Goal: Transaction & Acquisition: Purchase product/service

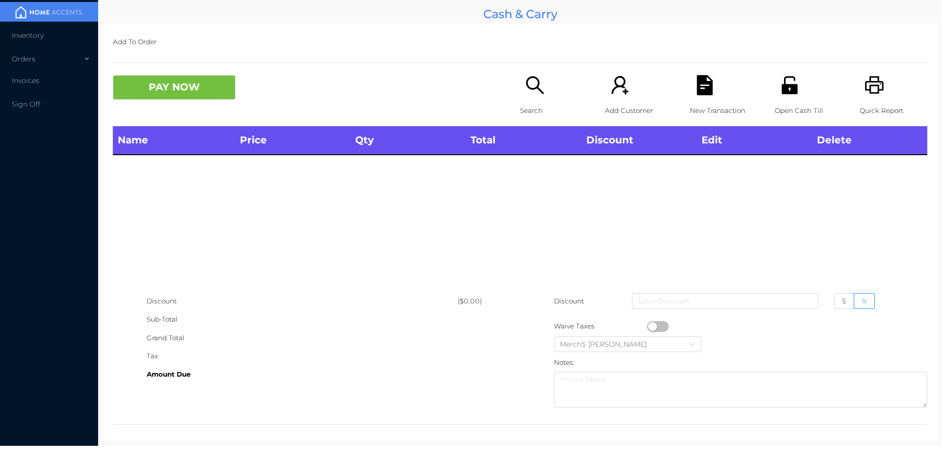
scroll to position [5, 0]
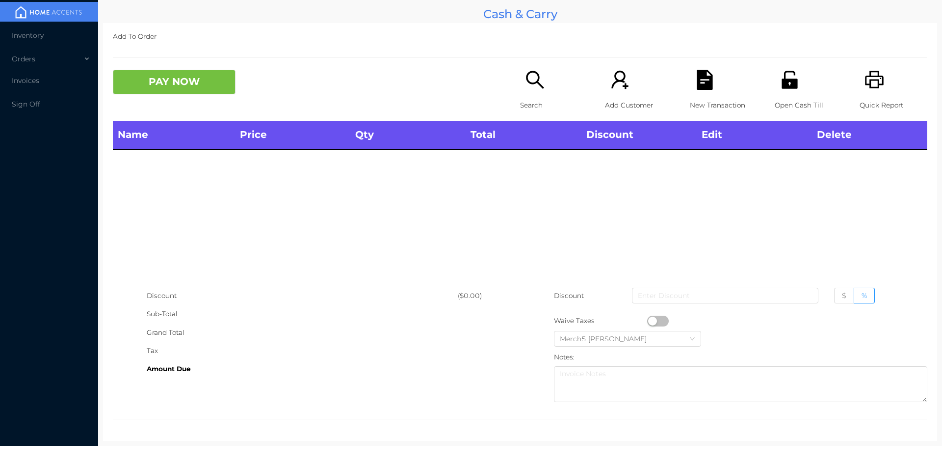
click at [537, 80] on icon "icon: search" at bounding box center [535, 80] width 20 height 20
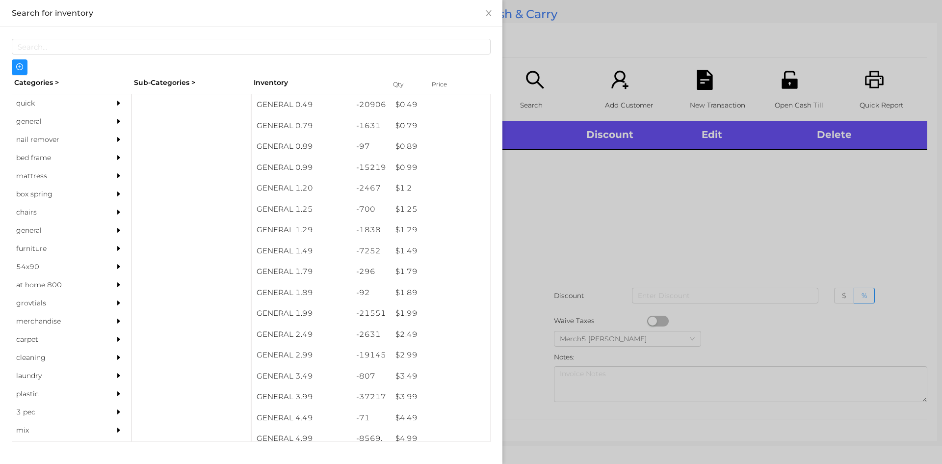
click at [85, 123] on div "general" at bounding box center [56, 121] width 89 height 18
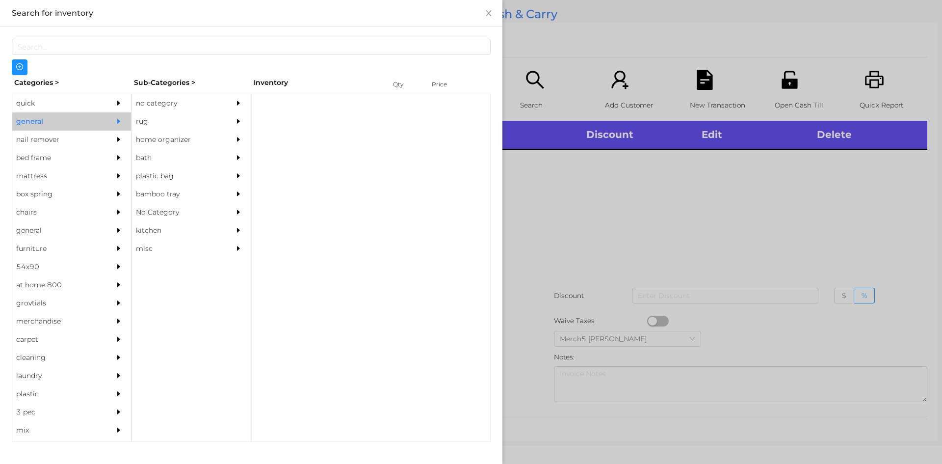
click at [192, 103] on div "no category" at bounding box center [176, 103] width 89 height 18
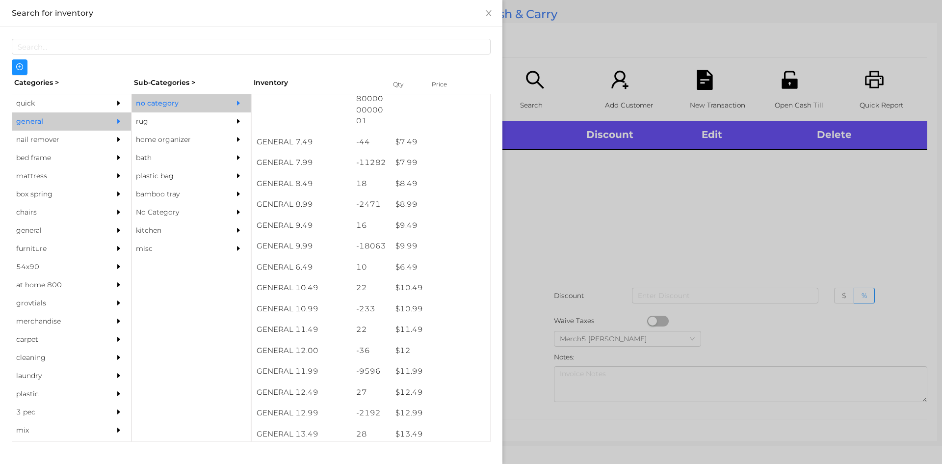
scroll to position [589, 0]
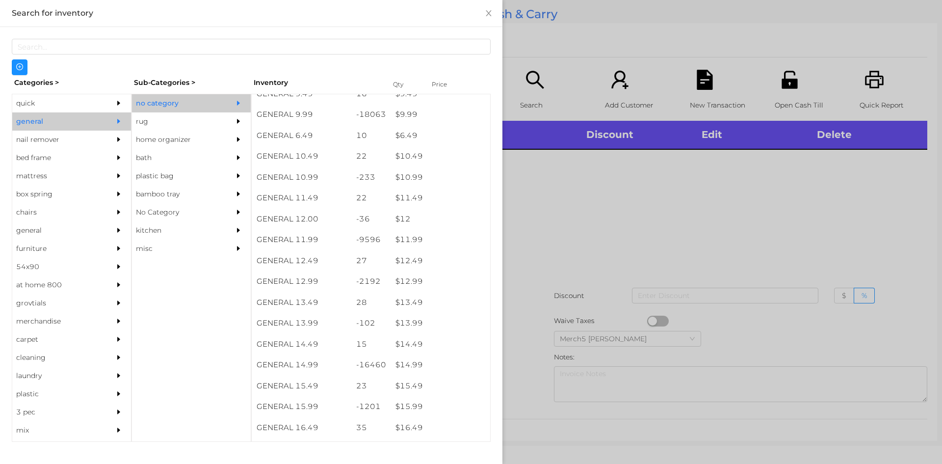
click at [596, 178] on div at bounding box center [471, 232] width 942 height 464
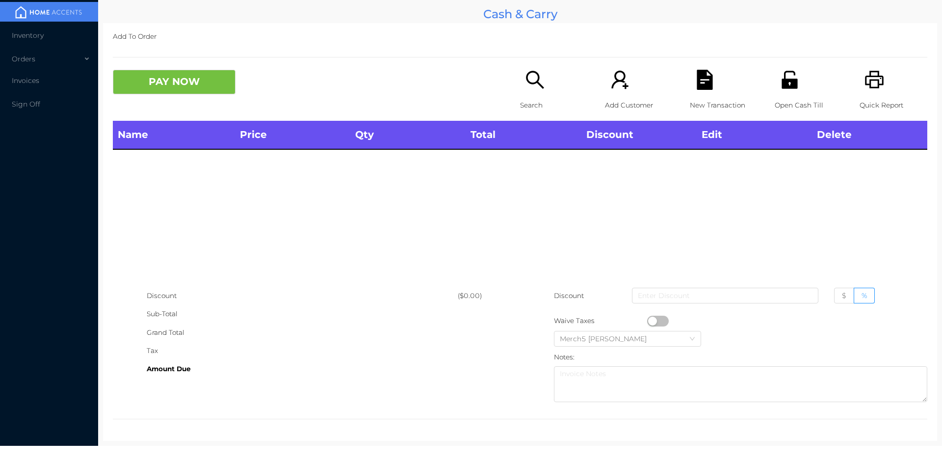
click at [522, 92] on div "Search" at bounding box center [554, 95] width 68 height 51
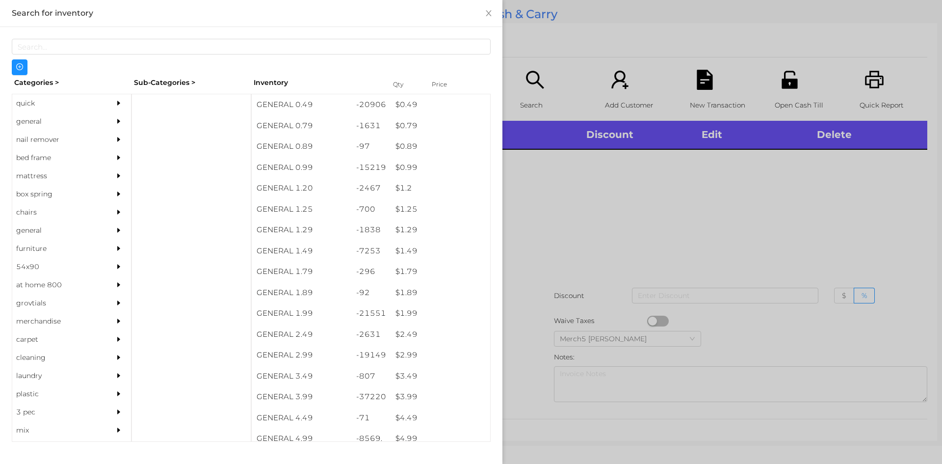
click at [97, 120] on div "general" at bounding box center [71, 121] width 119 height 18
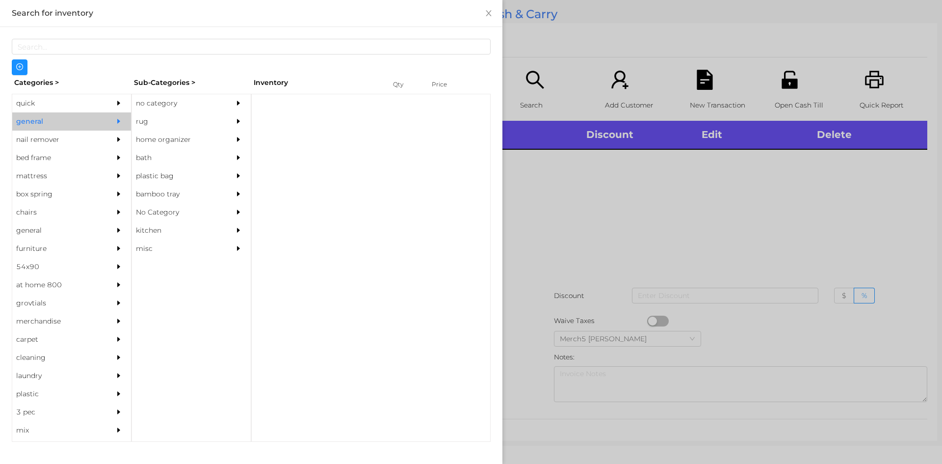
click at [225, 96] on div "no category" at bounding box center [191, 103] width 119 height 18
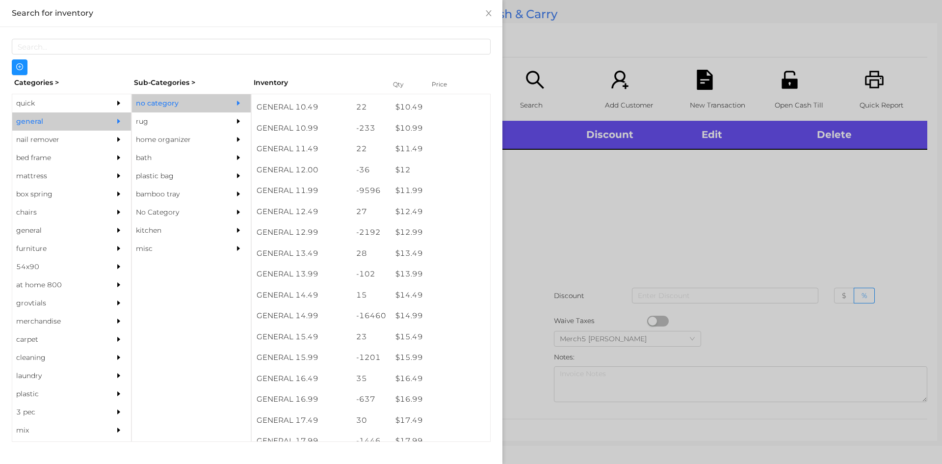
scroll to position [883, 0]
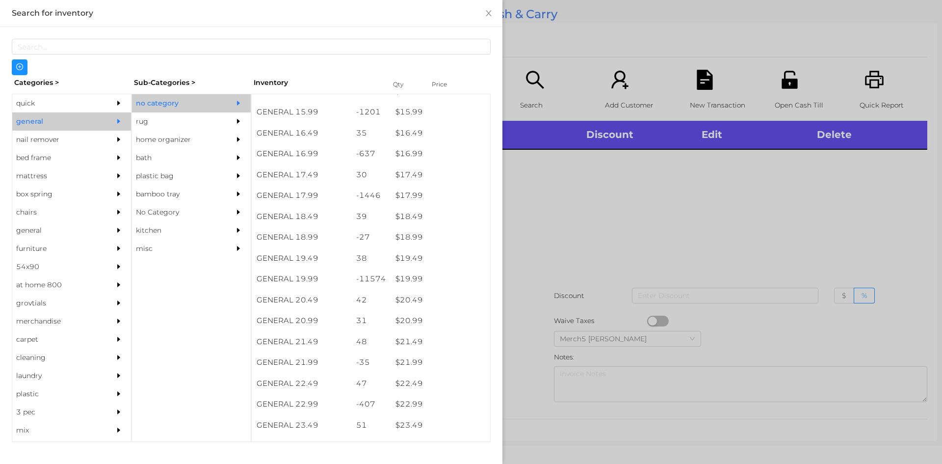
click at [626, 150] on div at bounding box center [471, 232] width 942 height 464
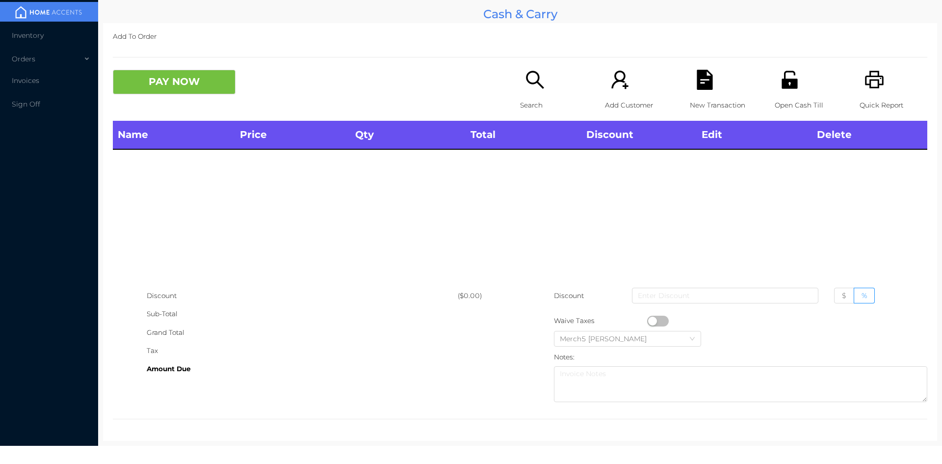
click at [533, 74] on icon "icon: search" at bounding box center [535, 80] width 18 height 18
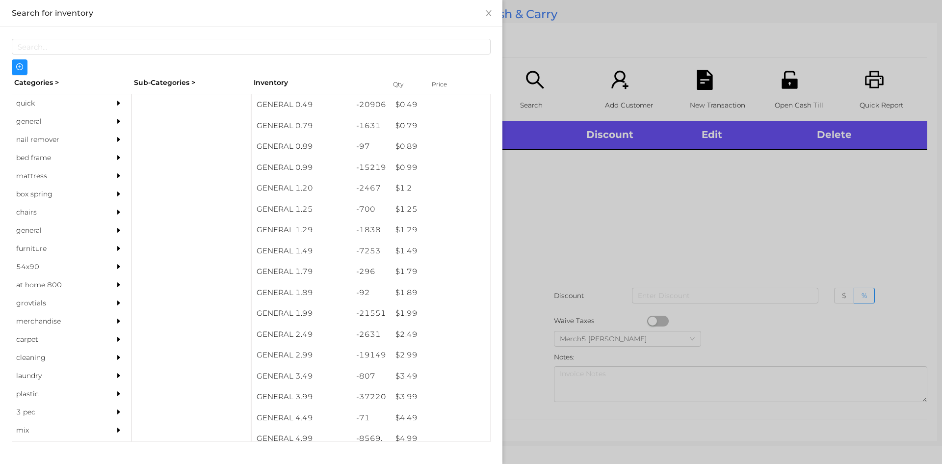
click at [102, 125] on div "general" at bounding box center [71, 121] width 119 height 18
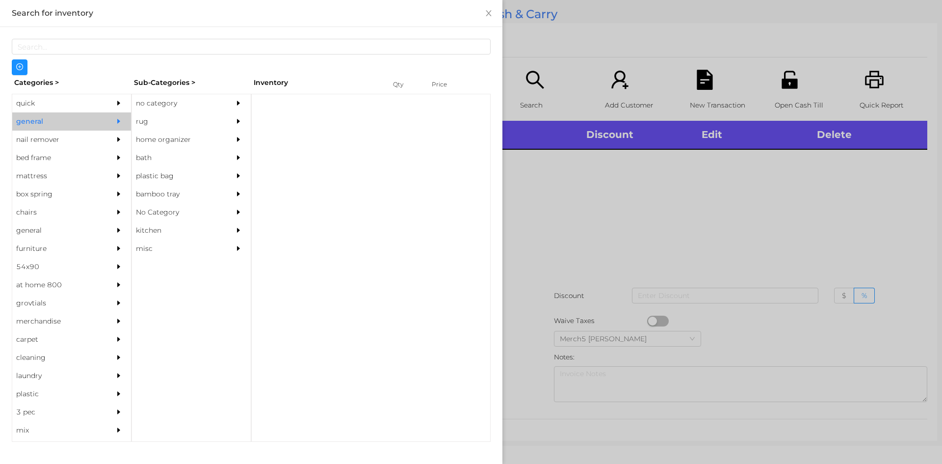
click at [191, 98] on div "no category" at bounding box center [176, 103] width 89 height 18
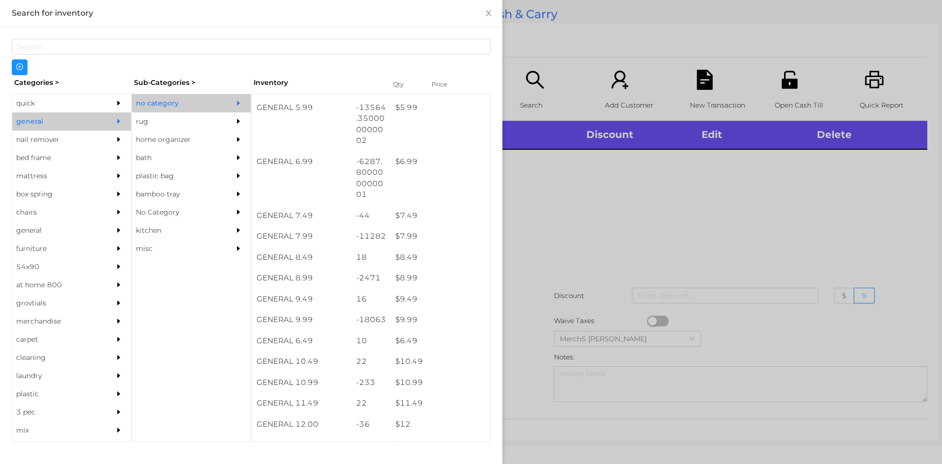
scroll to position [385, 0]
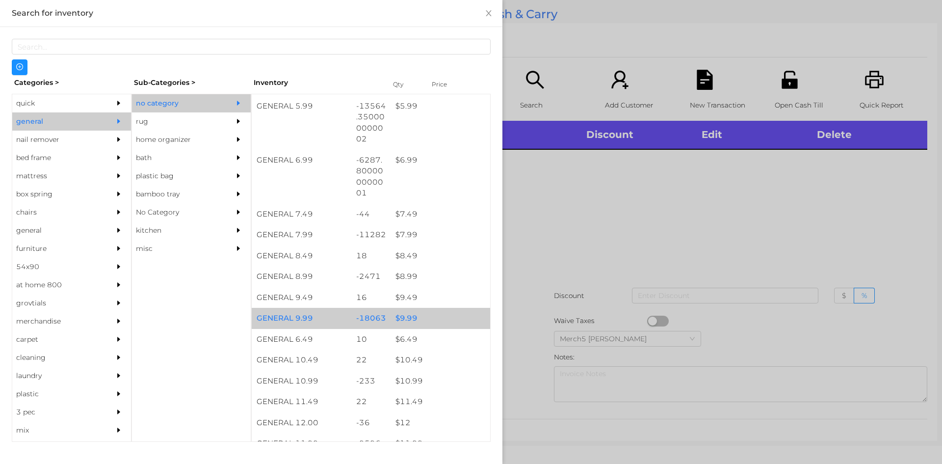
click at [427, 327] on div "$ 9.99" at bounding box center [441, 318] width 100 height 21
click at [439, 320] on div "$ 9.99" at bounding box center [441, 318] width 100 height 21
click at [448, 320] on div "$ 9.99" at bounding box center [441, 318] width 100 height 21
click at [454, 318] on div "$ 9.99" at bounding box center [441, 318] width 100 height 21
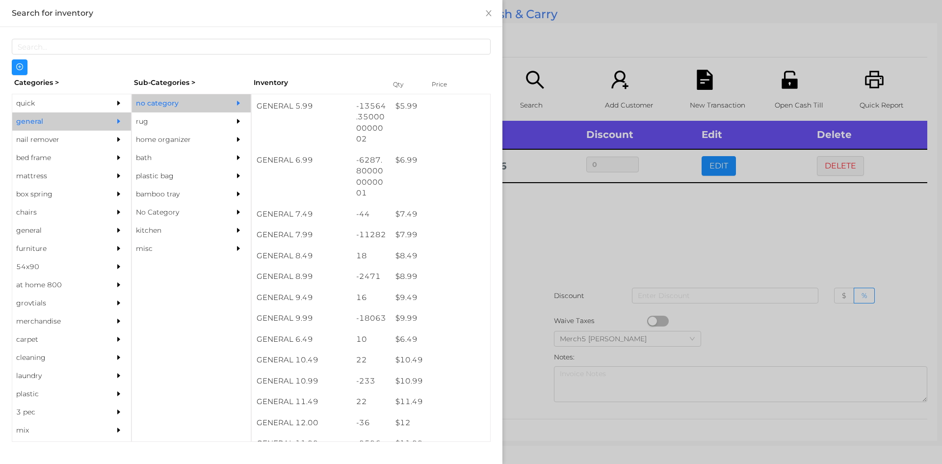
click at [609, 241] on div at bounding box center [471, 232] width 942 height 464
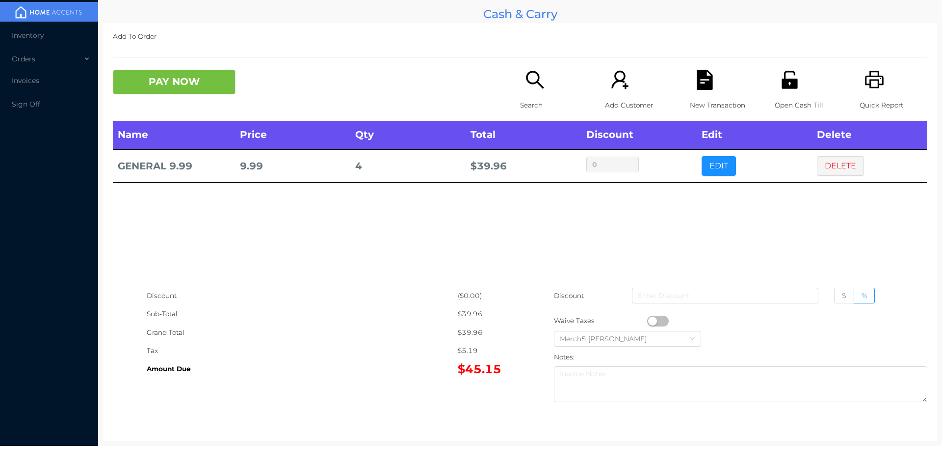
click at [235, 89] on button "PAY NOW" at bounding box center [174, 82] width 123 height 25
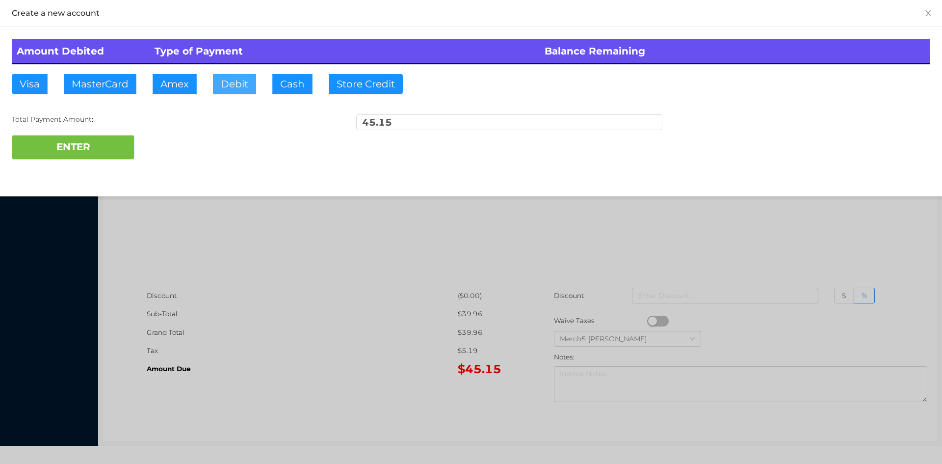
click at [239, 88] on button "Debit" at bounding box center [234, 84] width 43 height 20
click at [114, 137] on button "ENTER" at bounding box center [73, 147] width 123 height 25
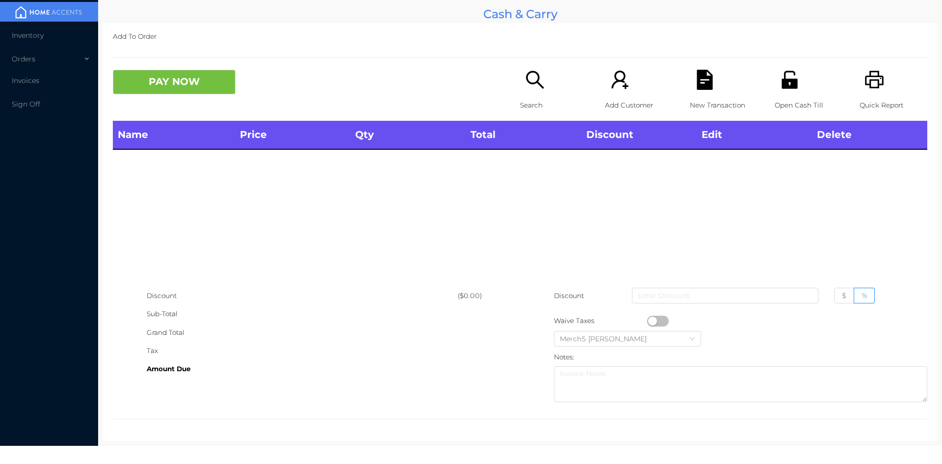
click at [539, 78] on icon "icon: search" at bounding box center [535, 80] width 20 height 20
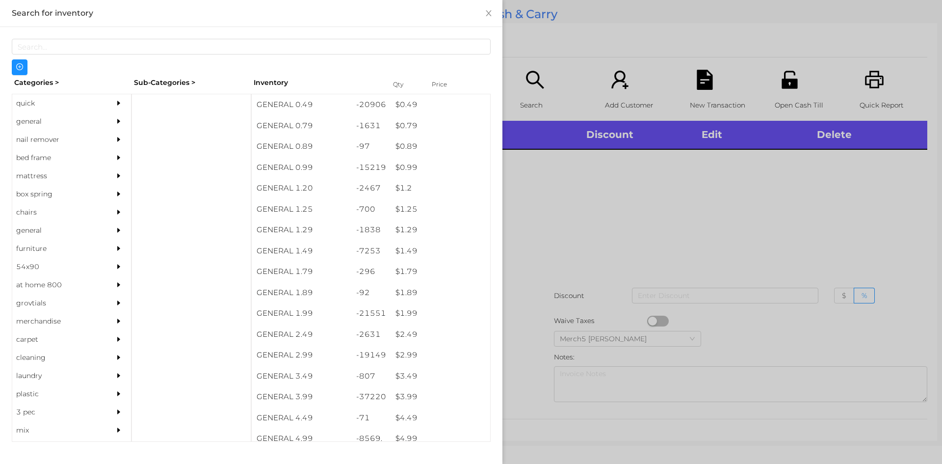
click at [111, 125] on div at bounding box center [121, 121] width 20 height 18
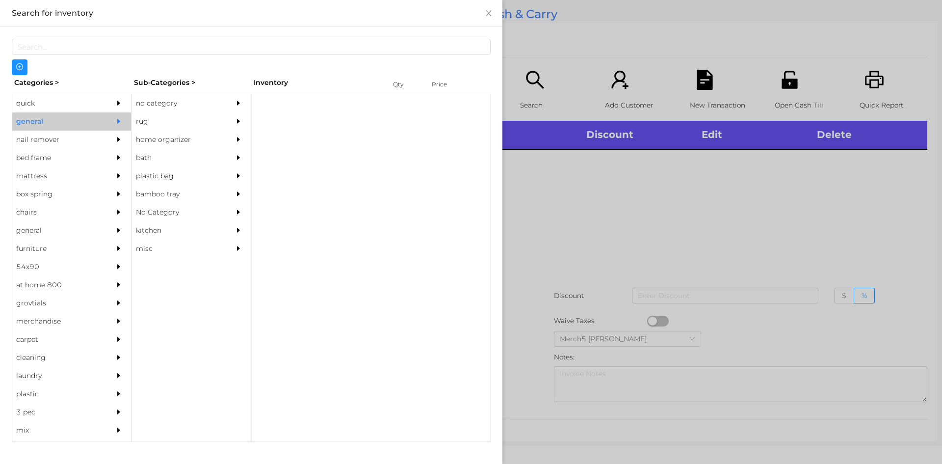
click at [204, 106] on div "no category" at bounding box center [176, 103] width 89 height 18
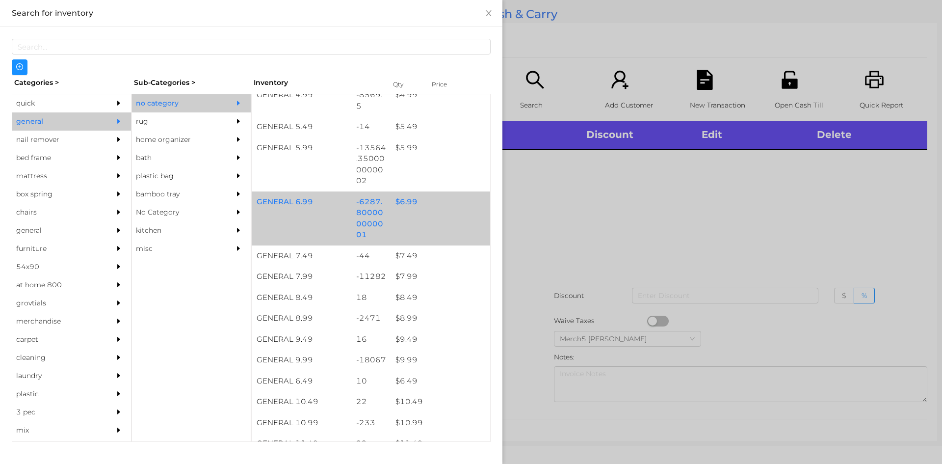
scroll to position [540, 0]
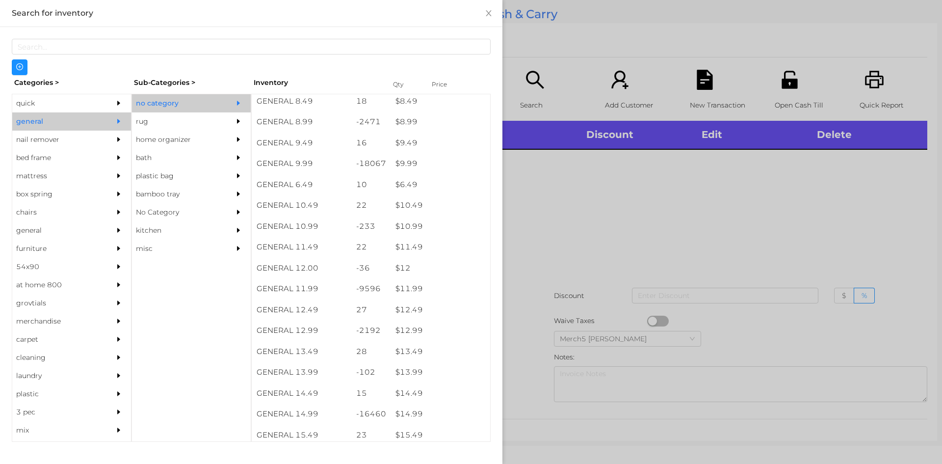
click at [661, 211] on div at bounding box center [471, 232] width 942 height 464
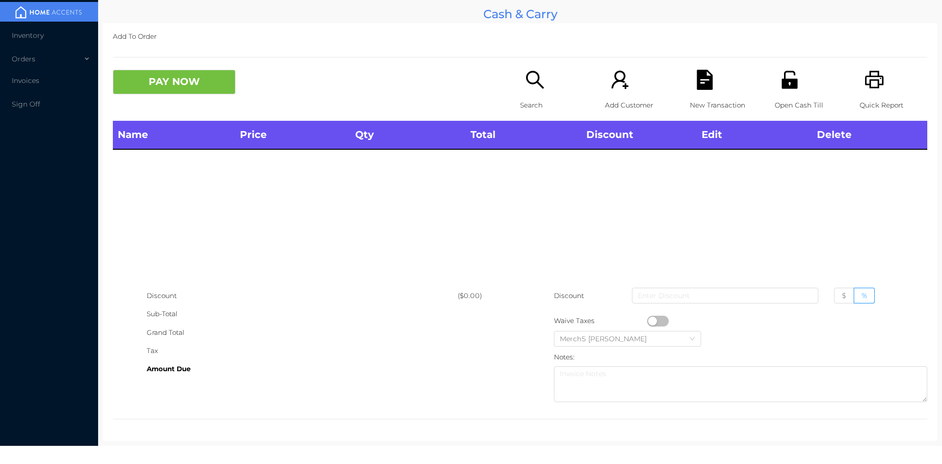
click at [531, 68] on div "Add To Order PAY NOW Search Add Customer New Transaction Open Cash Till Quick R…" at bounding box center [520, 232] width 834 height 418
click at [533, 90] on div "Search" at bounding box center [554, 95] width 68 height 51
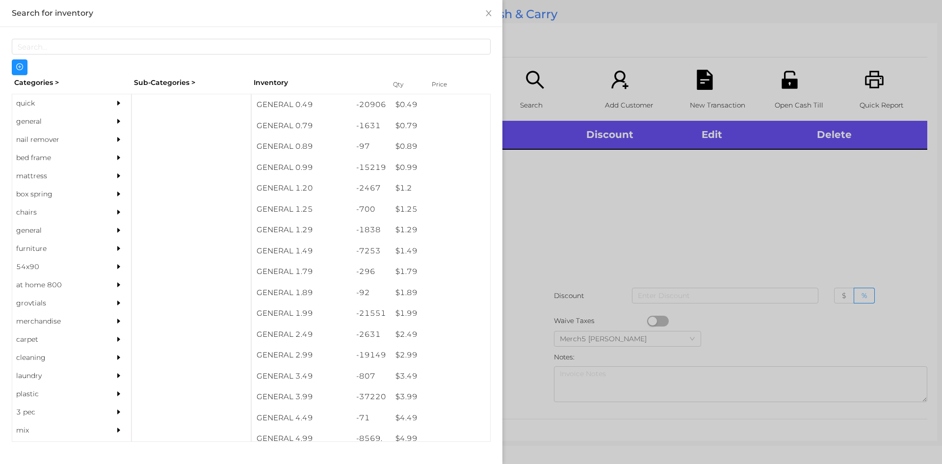
click at [631, 204] on div at bounding box center [471, 232] width 942 height 464
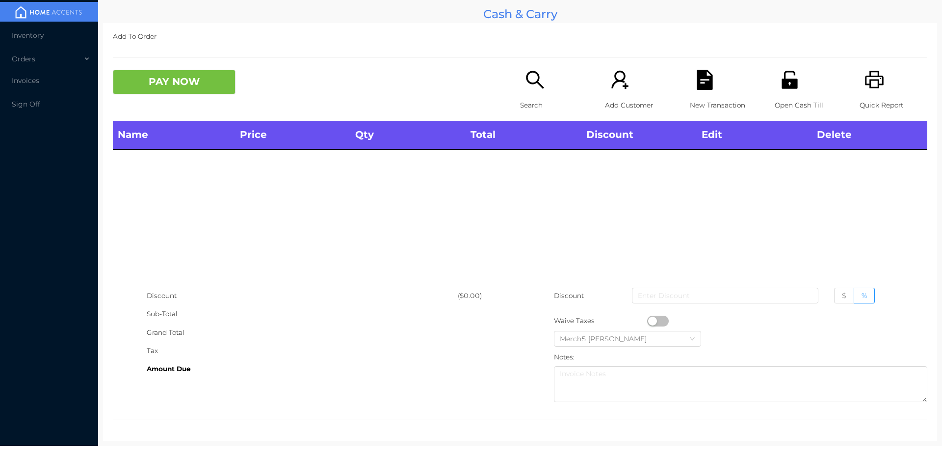
click at [867, 87] on icon "icon: printer" at bounding box center [875, 80] width 20 height 20
click at [528, 85] on icon "icon: search" at bounding box center [535, 80] width 20 height 20
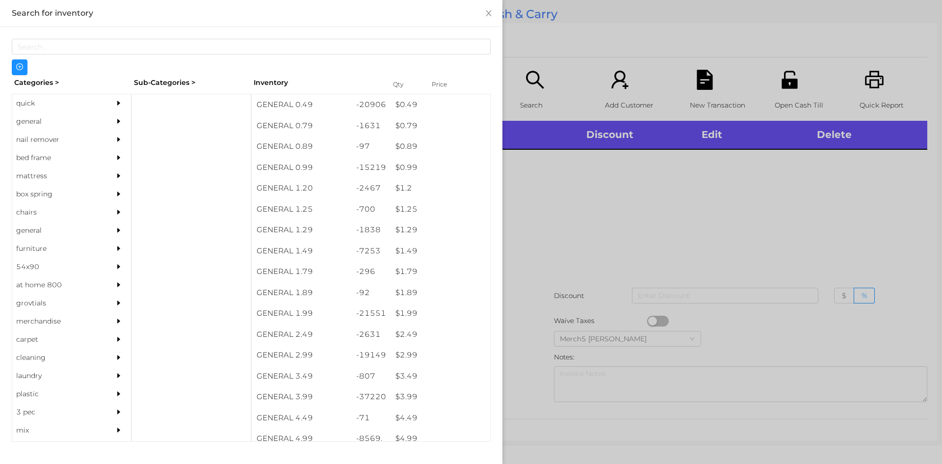
click at [102, 125] on div "general" at bounding box center [71, 121] width 119 height 18
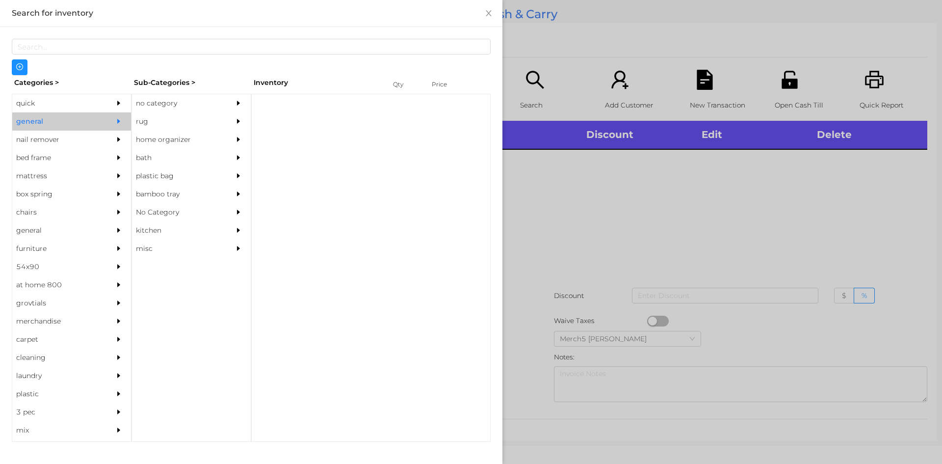
click at [211, 98] on div "no category" at bounding box center [176, 103] width 89 height 18
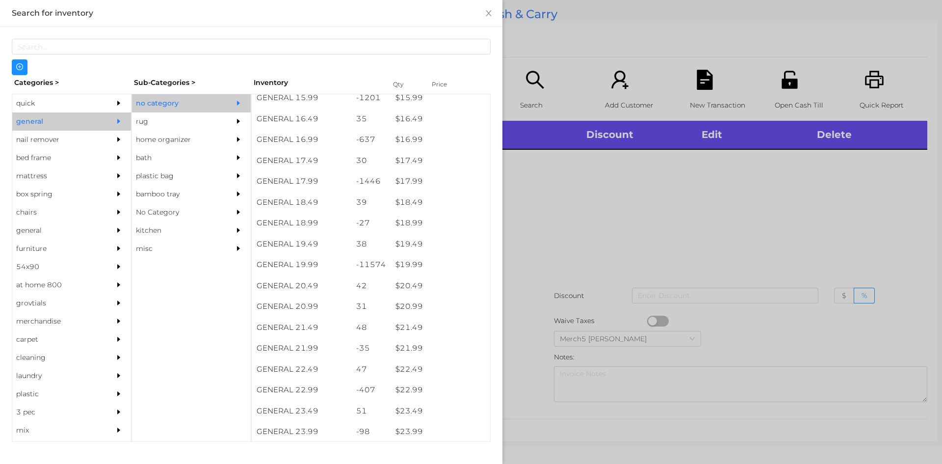
scroll to position [981, 0]
click at [715, 227] on div at bounding box center [471, 232] width 942 height 464
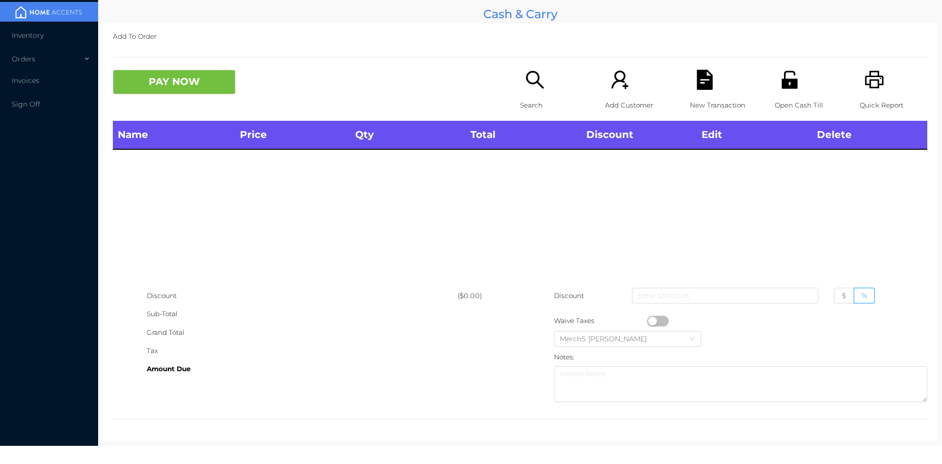
click at [871, 77] on icon "icon: printer" at bounding box center [874, 80] width 19 height 18
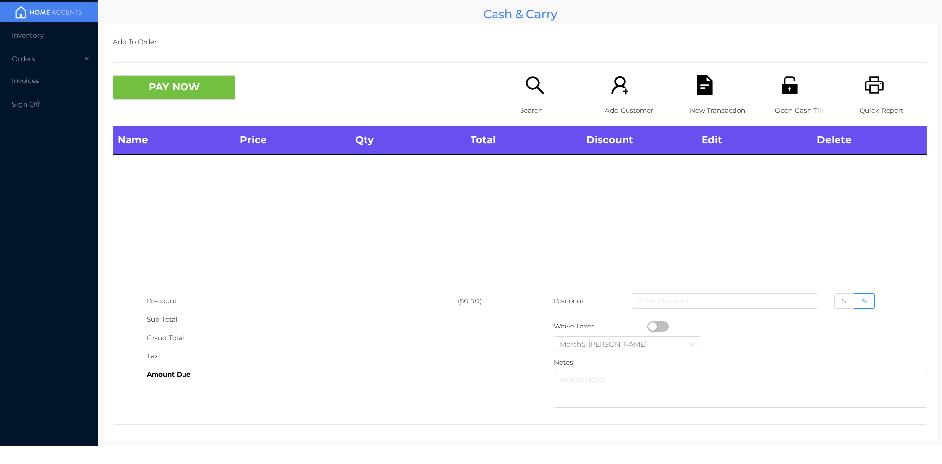
click at [533, 90] on icon "icon: search" at bounding box center [535, 85] width 20 height 20
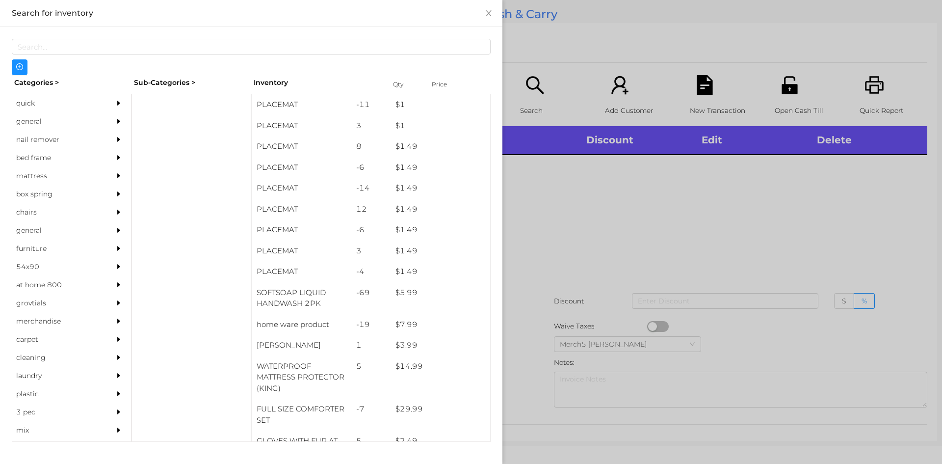
drag, startPoint x: 85, startPoint y: 103, endPoint x: 89, endPoint y: 122, distance: 19.5
click at [87, 110] on div "quick" at bounding box center [56, 103] width 89 height 18
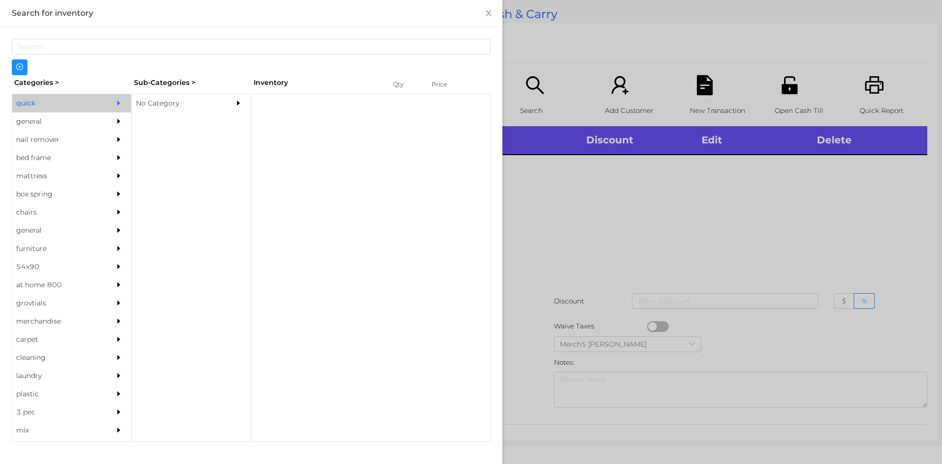
click at [111, 123] on div at bounding box center [121, 121] width 20 height 18
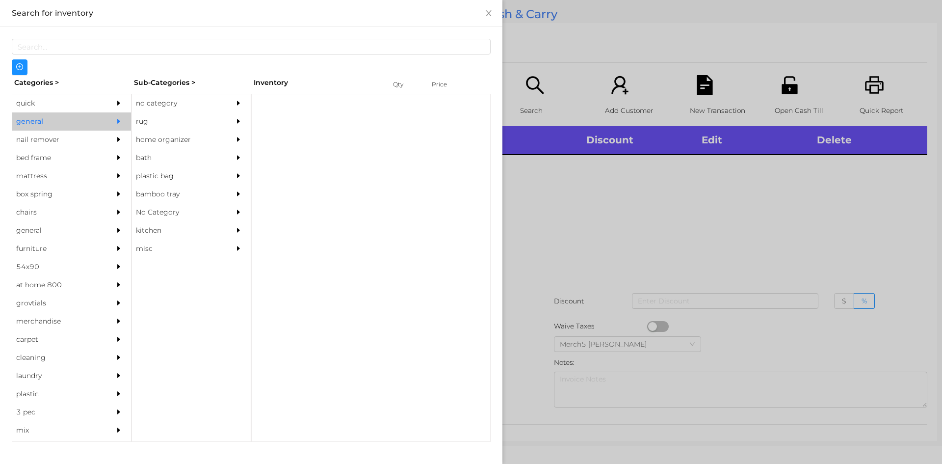
click at [207, 104] on div "no category" at bounding box center [176, 103] width 89 height 18
click at [239, 106] on div at bounding box center [241, 103] width 20 height 18
click at [231, 106] on div at bounding box center [241, 103] width 20 height 18
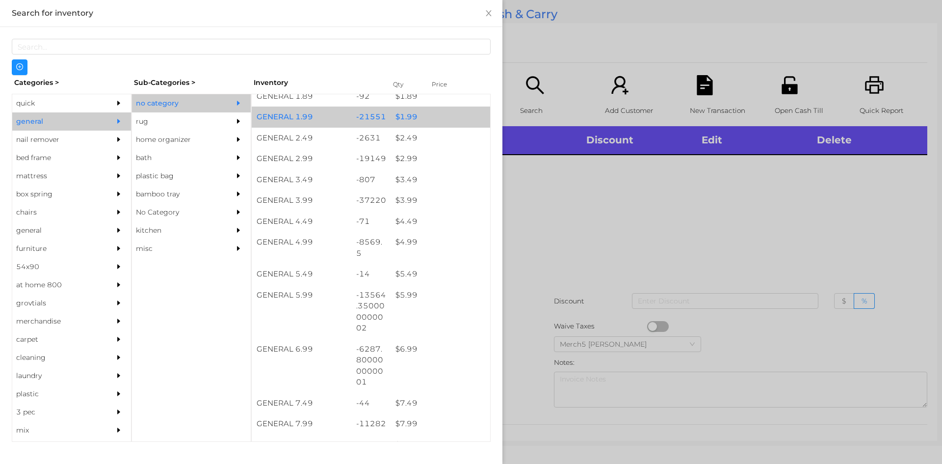
scroll to position [344, 0]
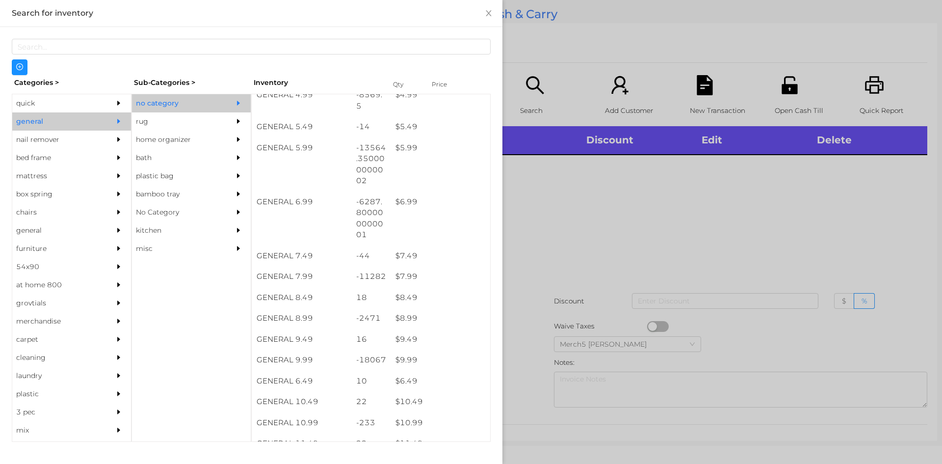
click at [850, 168] on div at bounding box center [471, 232] width 942 height 464
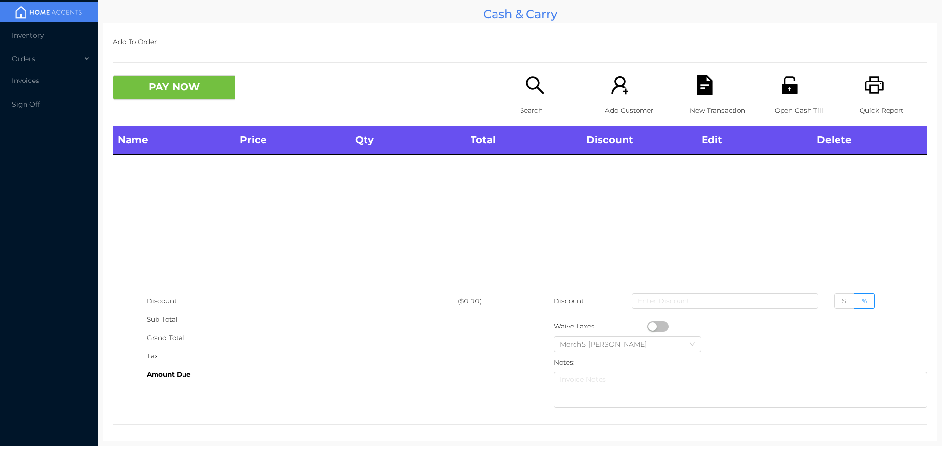
click at [872, 81] on icon "icon: printer" at bounding box center [874, 85] width 19 height 18
click at [525, 77] on icon "icon: search" at bounding box center [535, 85] width 20 height 20
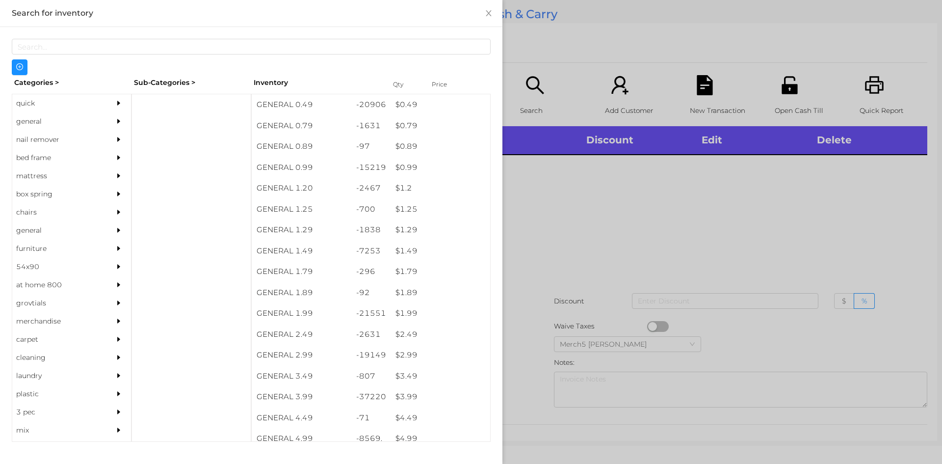
click at [97, 125] on div "general" at bounding box center [71, 121] width 119 height 18
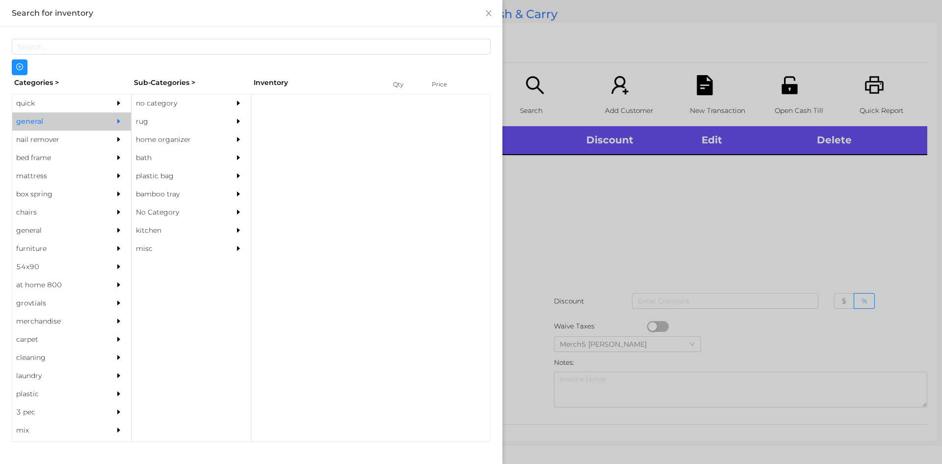
click at [207, 98] on div "no category" at bounding box center [176, 103] width 89 height 18
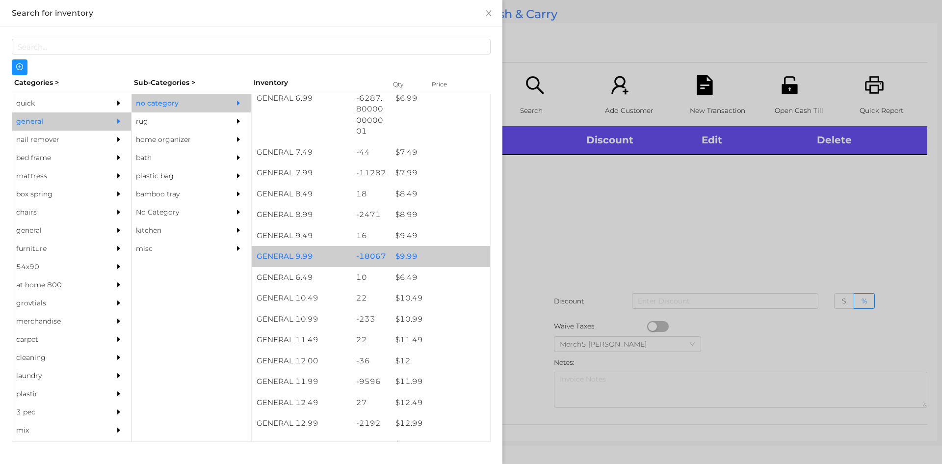
scroll to position [540, 0]
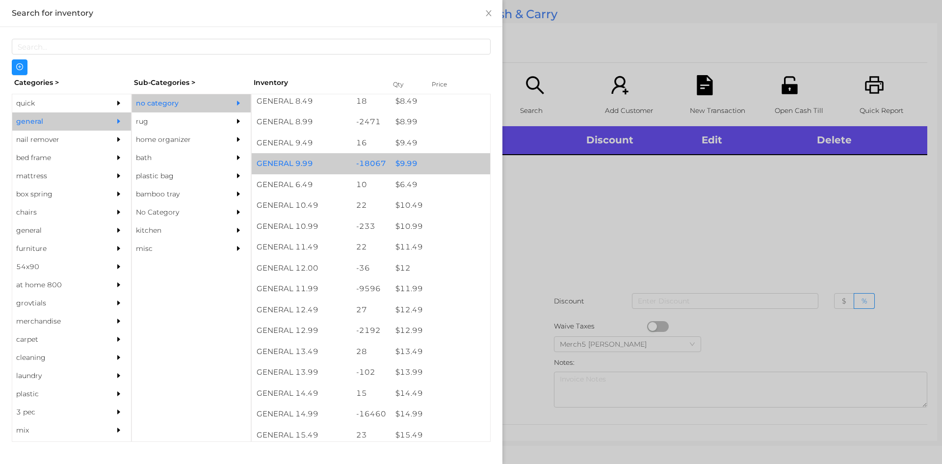
click at [428, 164] on div "$ 9.99" at bounding box center [441, 163] width 100 height 21
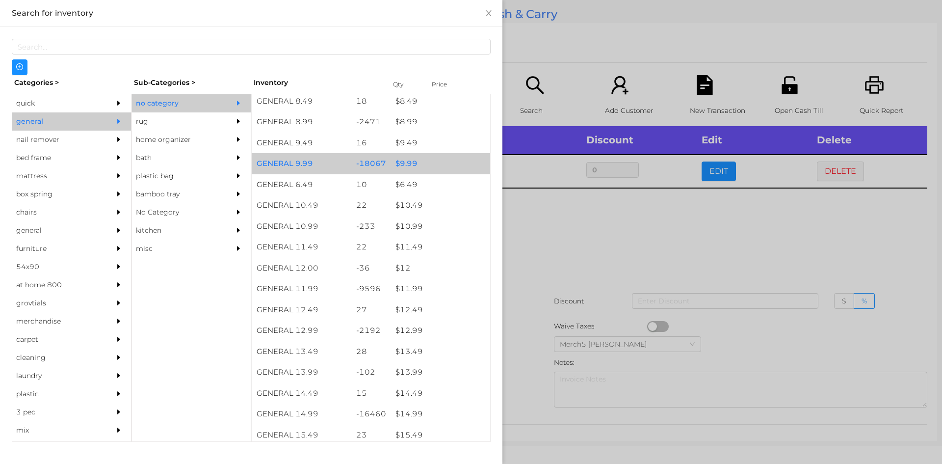
click at [428, 164] on div "$ 9.99" at bounding box center [441, 163] width 100 height 21
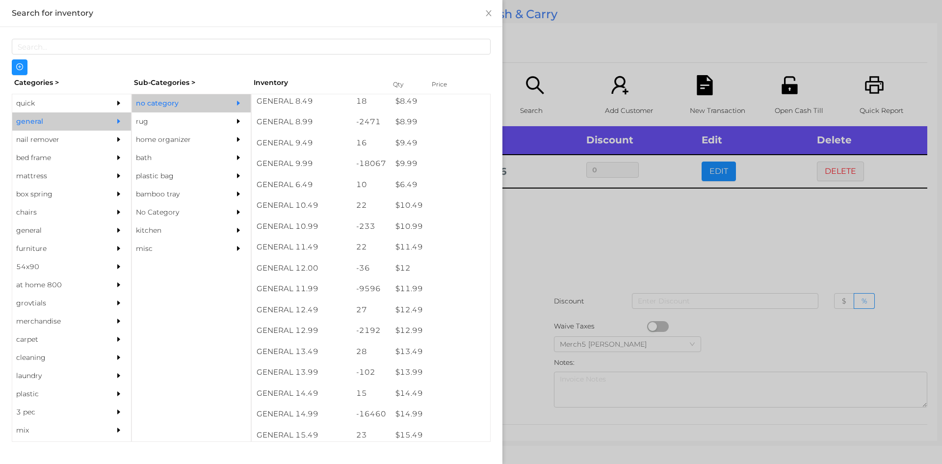
click at [588, 206] on div at bounding box center [471, 232] width 942 height 464
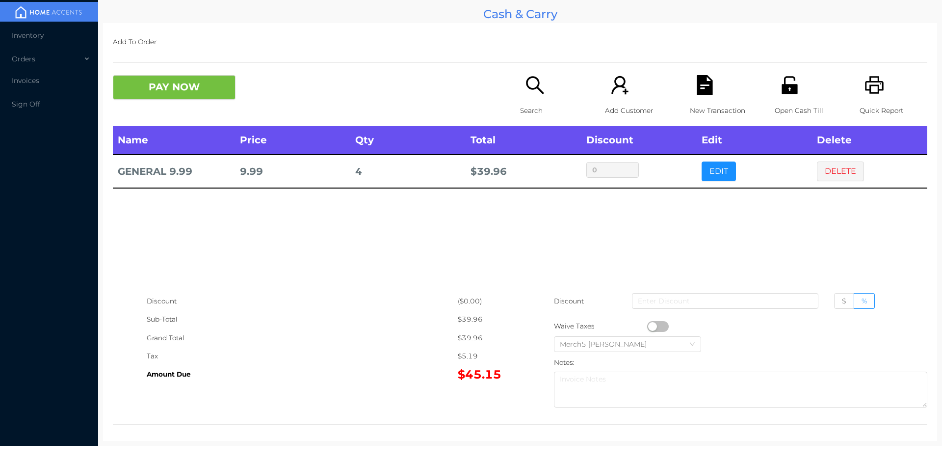
click at [775, 88] on div "Open Cash Till" at bounding box center [809, 100] width 68 height 51
click at [782, 92] on icon "icon: unlock" at bounding box center [790, 85] width 16 height 18
click at [850, 179] on button "DELETE" at bounding box center [840, 171] width 47 height 20
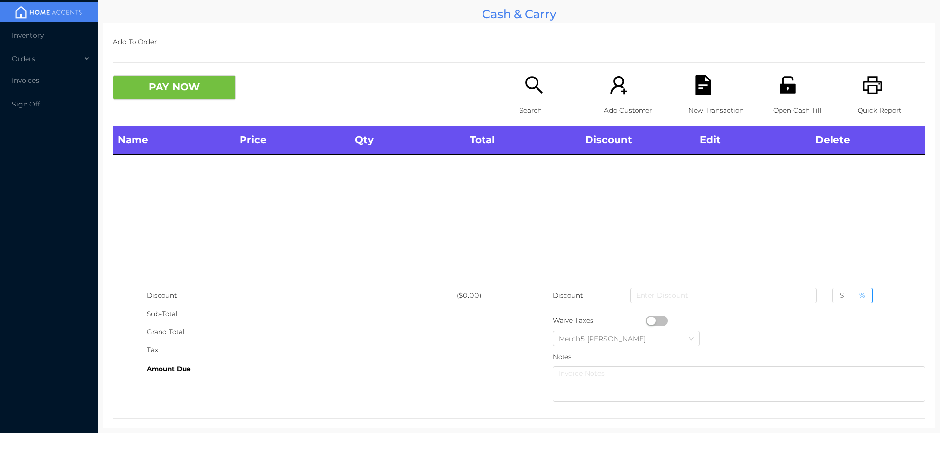
click at [525, 101] on div "Search" at bounding box center [553, 100] width 68 height 51
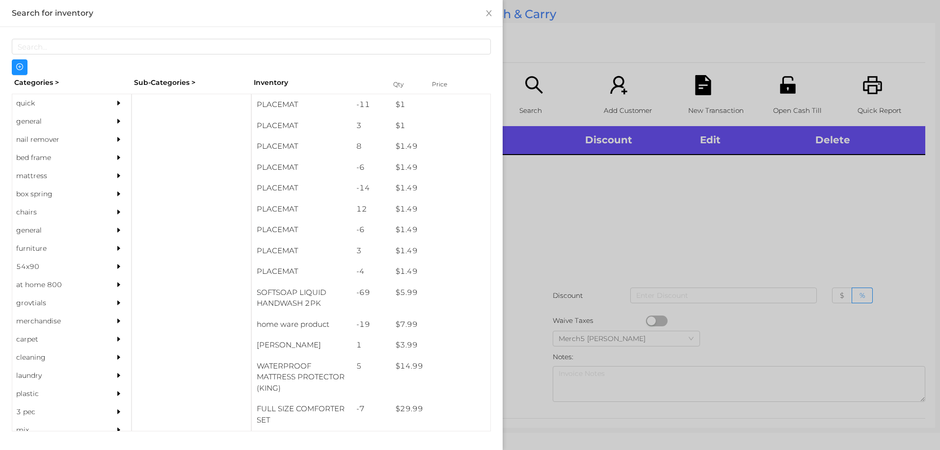
click at [85, 119] on div "general" at bounding box center [56, 121] width 89 height 18
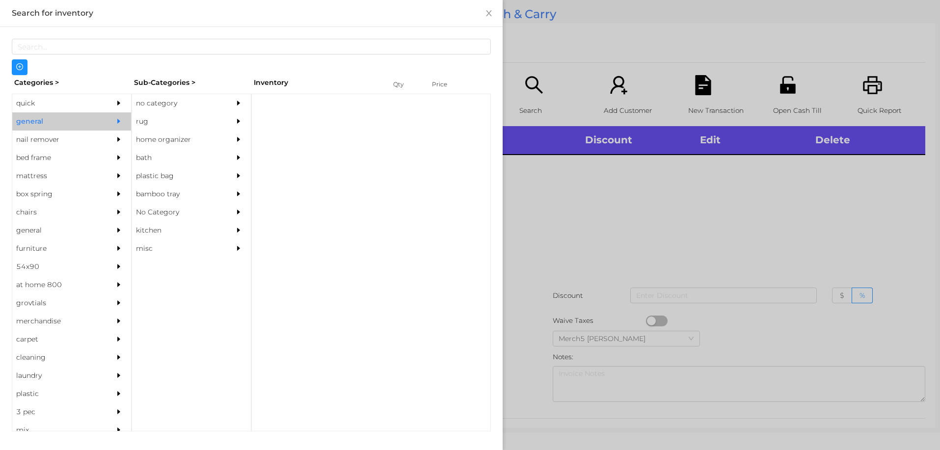
click at [194, 95] on div "no category" at bounding box center [176, 103] width 89 height 18
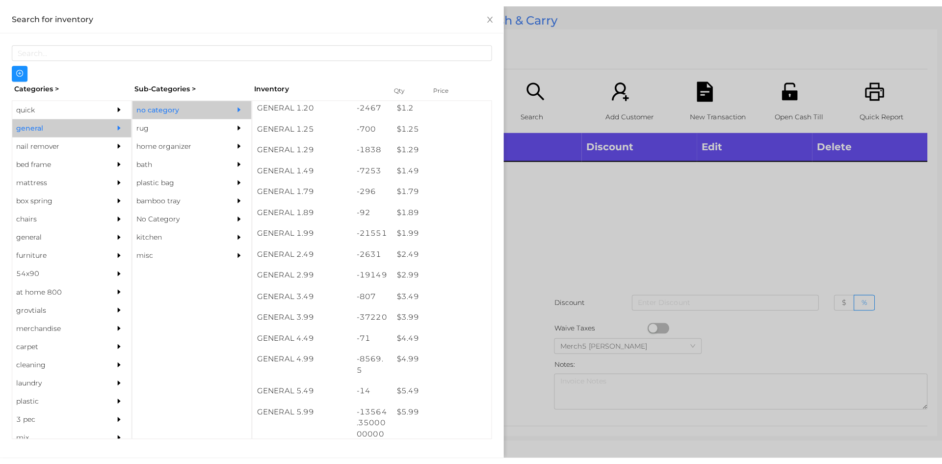
scroll to position [196, 0]
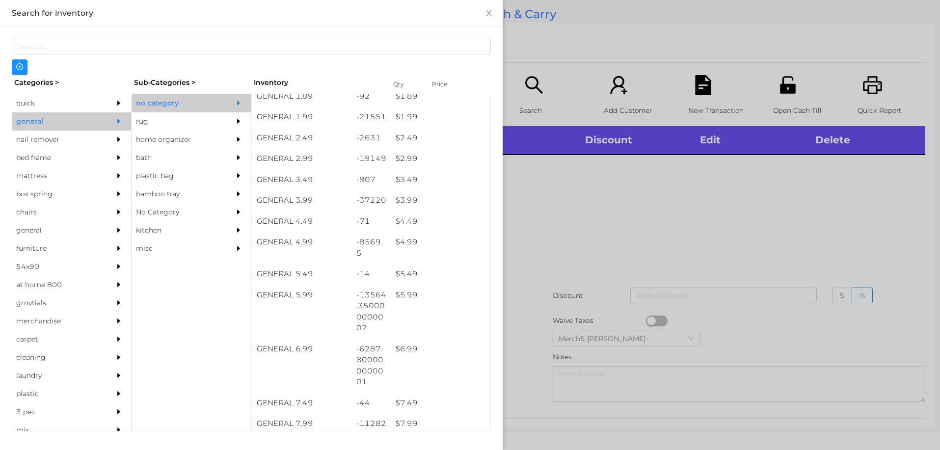
click at [729, 187] on div at bounding box center [470, 225] width 940 height 450
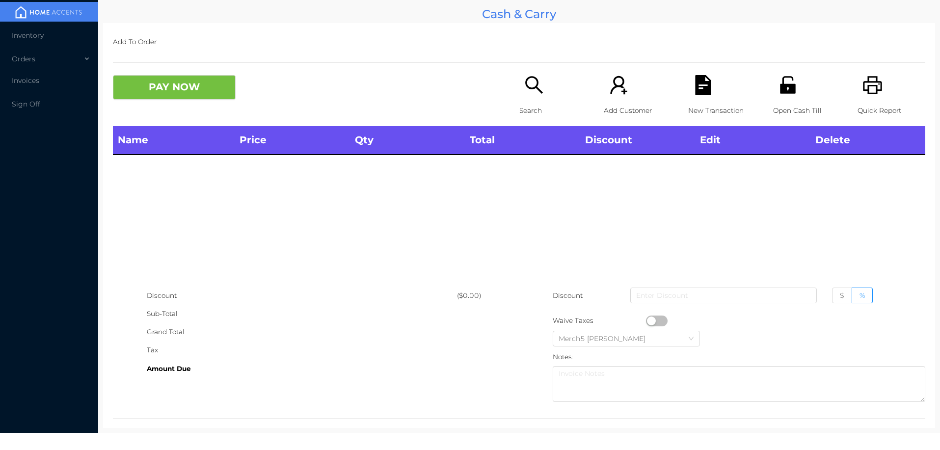
click at [862, 81] on icon "icon: printer" at bounding box center [872, 85] width 20 height 20
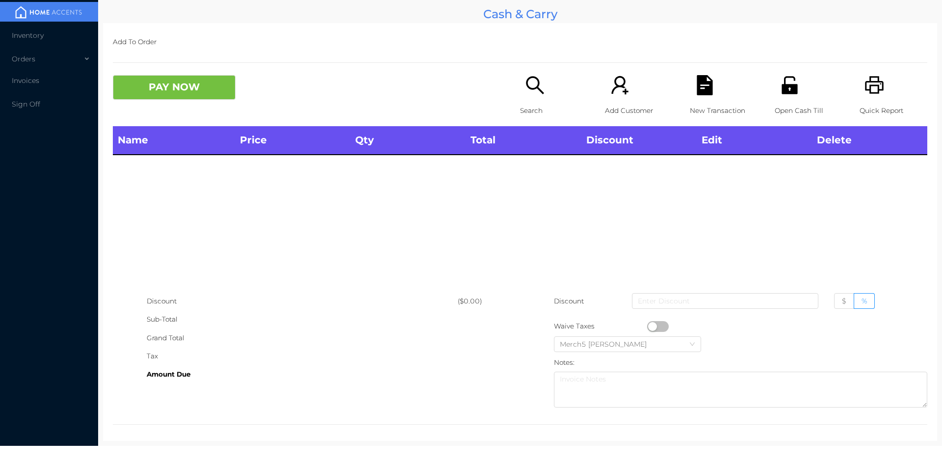
click at [860, 96] on div "Quick Report" at bounding box center [894, 100] width 68 height 51
click at [866, 87] on icon "icon: printer" at bounding box center [875, 85] width 20 height 20
click at [534, 82] on icon "icon: search" at bounding box center [535, 85] width 20 height 20
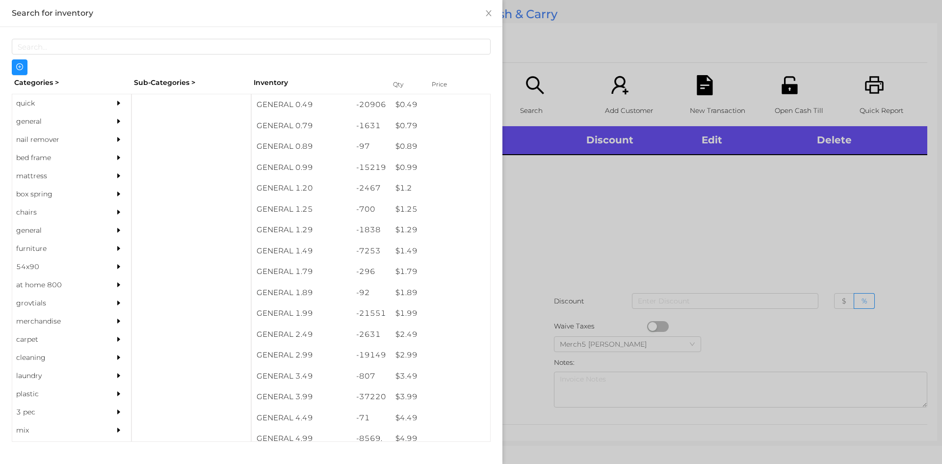
click at [73, 112] on div "general" at bounding box center [56, 121] width 89 height 18
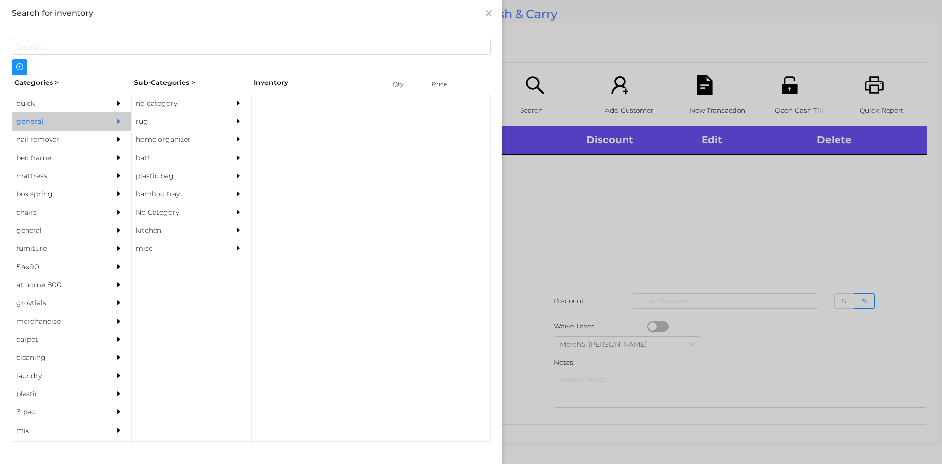
click at [205, 103] on div "no category" at bounding box center [176, 103] width 89 height 18
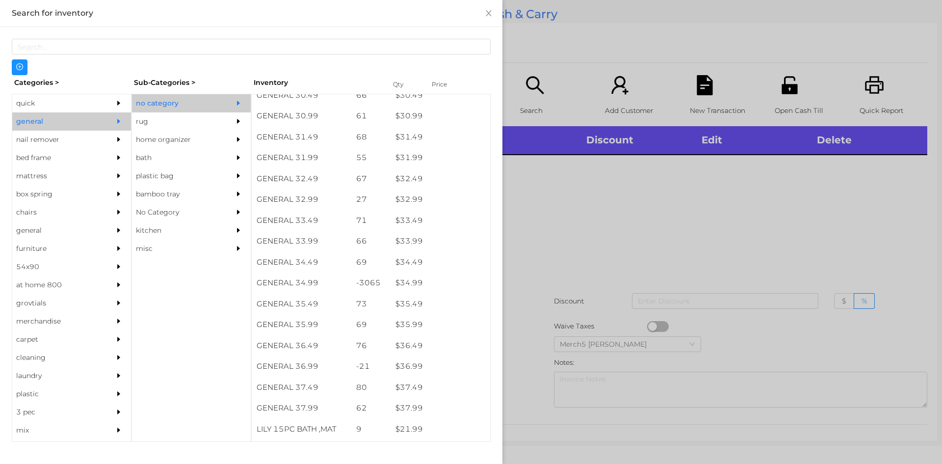
scroll to position [1524, 0]
click at [755, 195] on div at bounding box center [471, 232] width 942 height 464
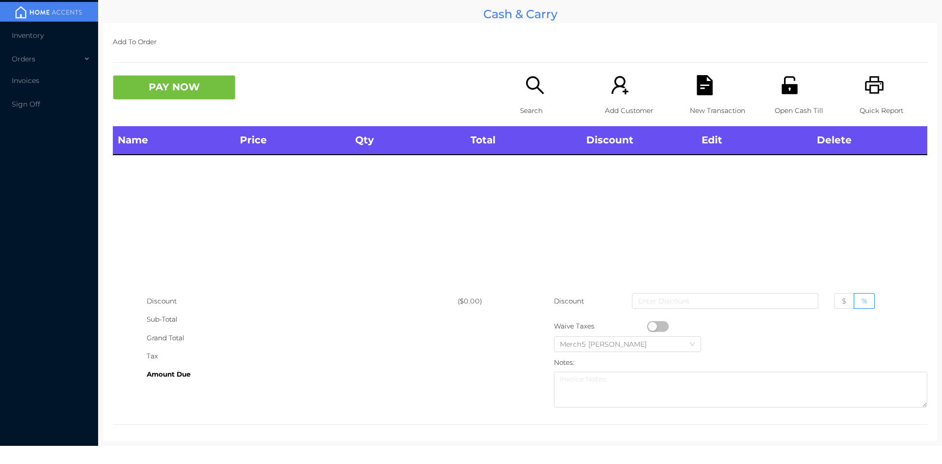
click at [514, 96] on div "PAY NOW" at bounding box center [316, 87] width 407 height 25
click at [525, 86] on icon "icon: search" at bounding box center [535, 85] width 20 height 20
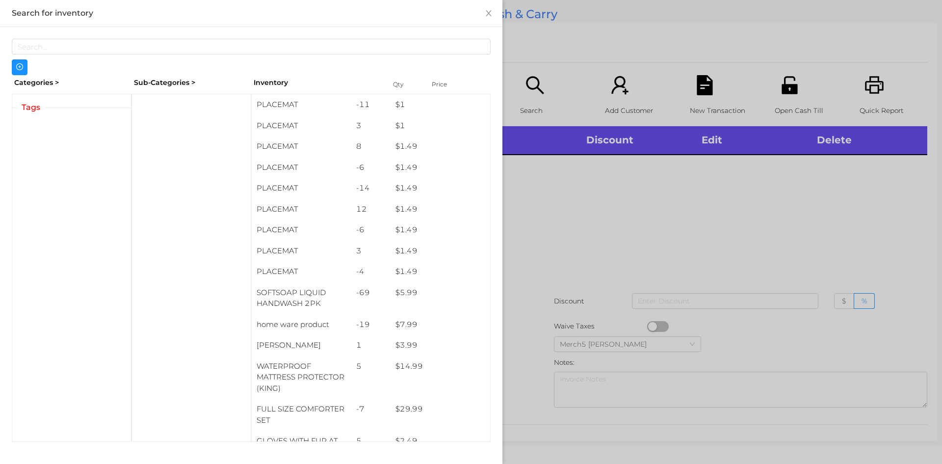
click at [618, 269] on div at bounding box center [471, 232] width 942 height 464
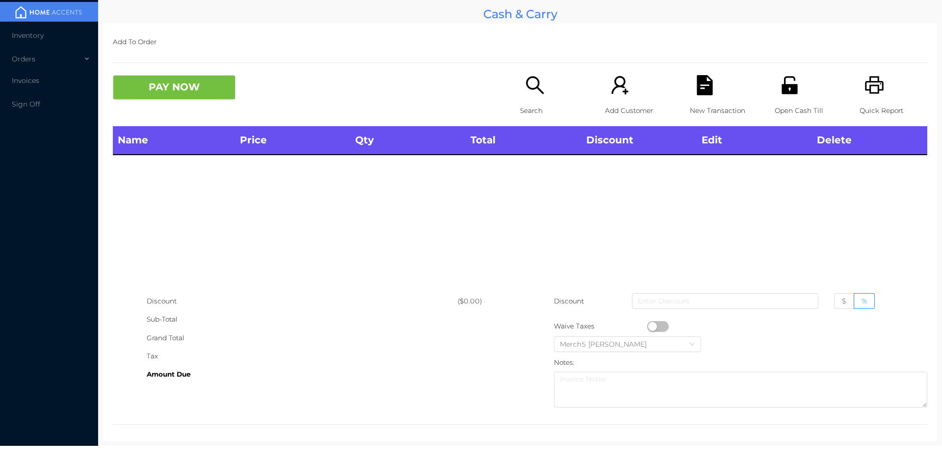
click at [532, 86] on icon "icon: search" at bounding box center [535, 85] width 20 height 20
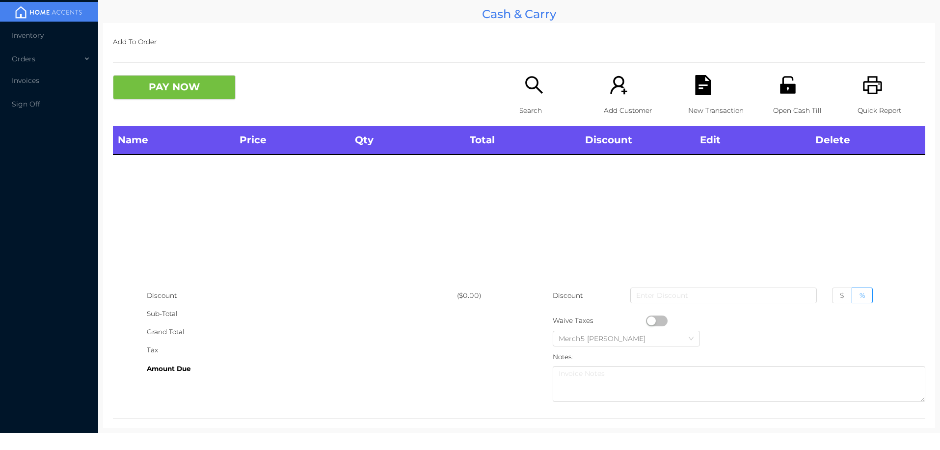
click at [539, 90] on icon "icon: search" at bounding box center [534, 85] width 20 height 20
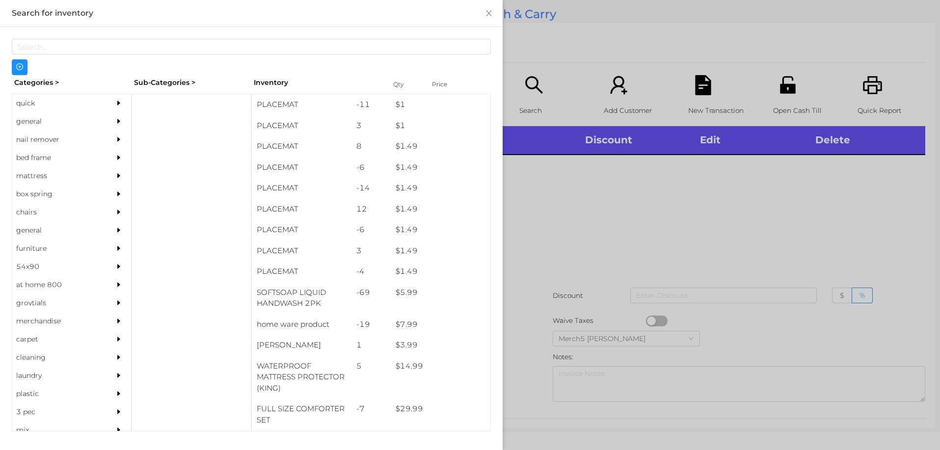
click at [71, 121] on div "general" at bounding box center [56, 121] width 89 height 18
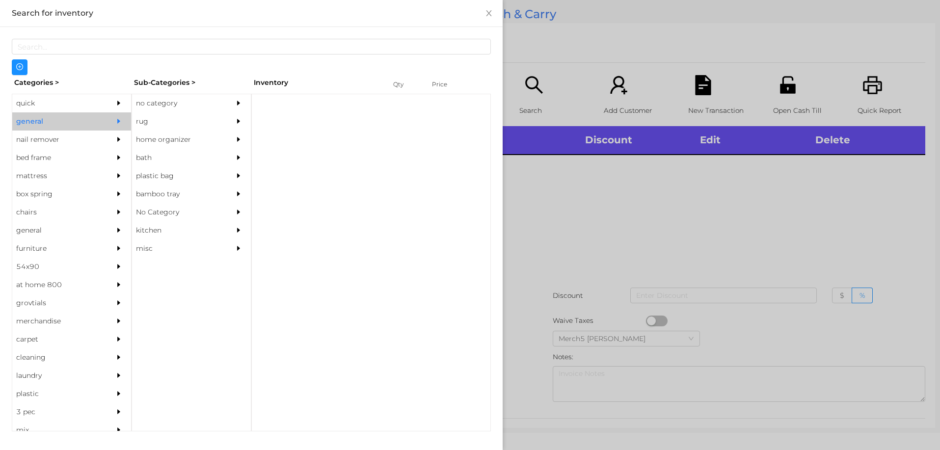
click at [166, 99] on div "no category" at bounding box center [176, 103] width 89 height 18
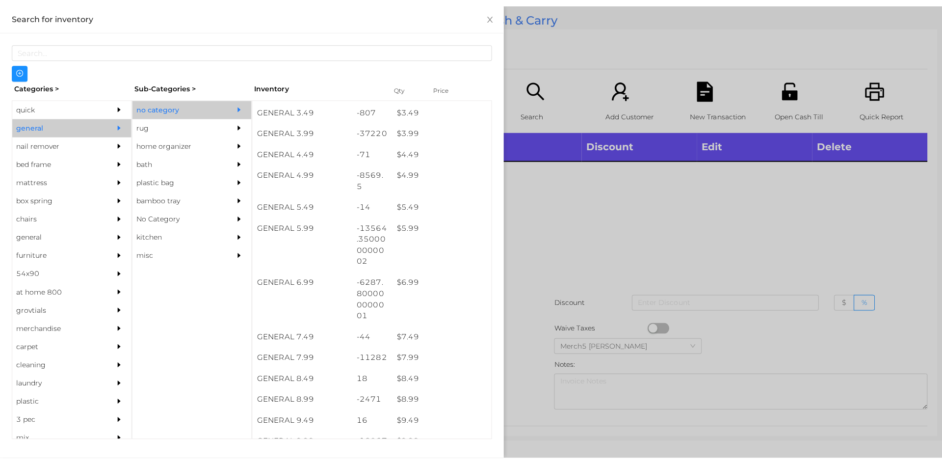
scroll to position [344, 0]
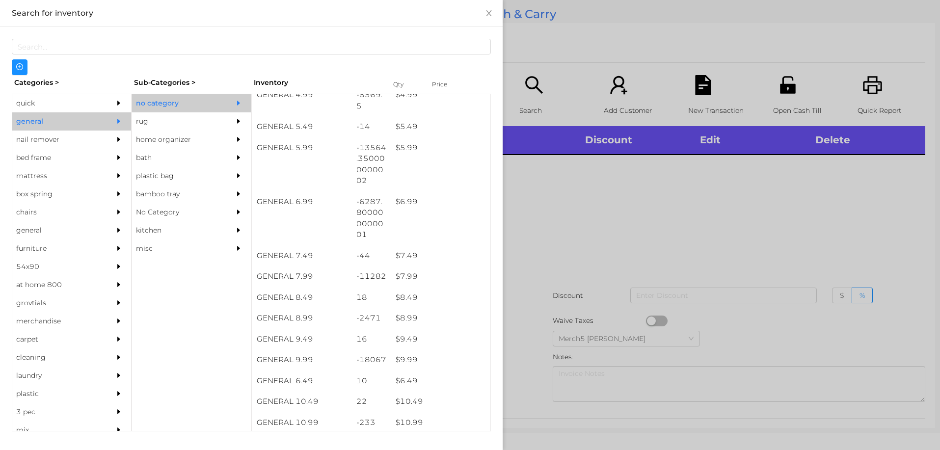
click at [587, 187] on div at bounding box center [470, 225] width 940 height 450
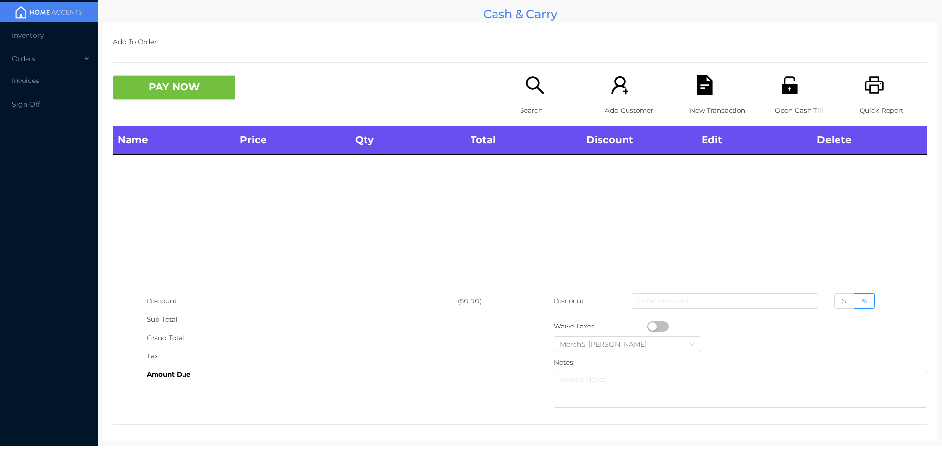
click at [782, 94] on icon "icon: unlock" at bounding box center [790, 85] width 16 height 18
click at [789, 87] on icon "icon: unlock" at bounding box center [790, 85] width 16 height 18
click at [780, 85] on icon "icon: unlock" at bounding box center [790, 85] width 20 height 20
click at [787, 85] on icon "icon: unlock" at bounding box center [790, 85] width 16 height 18
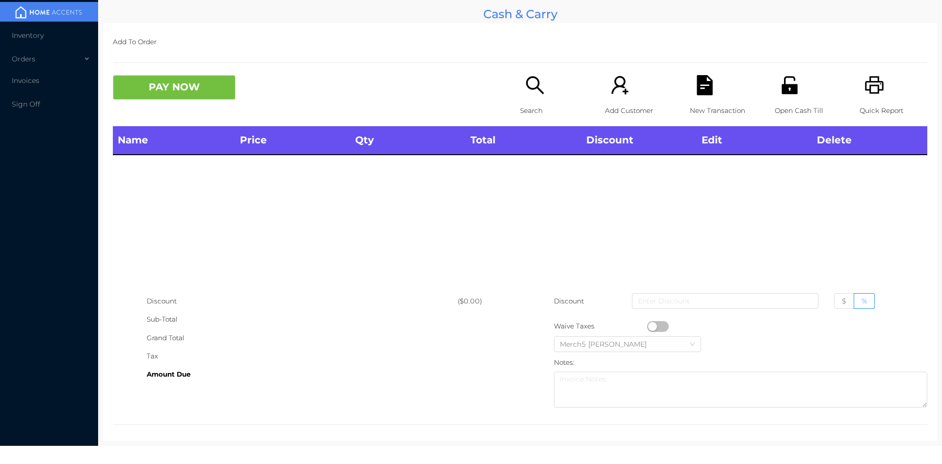
click at [872, 89] on icon "icon: printer" at bounding box center [874, 85] width 19 height 18
click at [877, 95] on icon "icon: printer" at bounding box center [875, 85] width 20 height 20
click at [865, 86] on icon "icon: printer" at bounding box center [874, 85] width 19 height 18
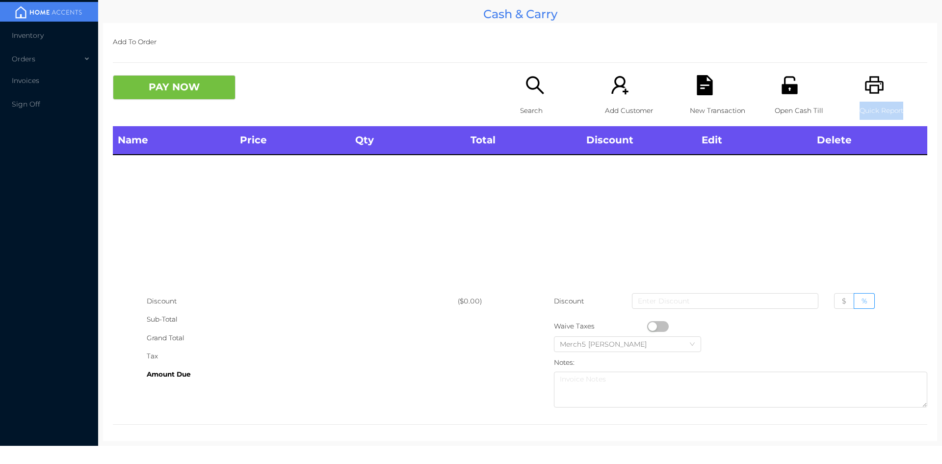
click at [865, 86] on icon "icon: printer" at bounding box center [874, 85] width 19 height 18
click at [841, 199] on div "Name Price Qty Total Discount Edit Delete" at bounding box center [520, 209] width 815 height 166
click at [874, 93] on icon "icon: printer" at bounding box center [875, 85] width 20 height 20
click at [546, 97] on div "Search" at bounding box center [554, 100] width 68 height 51
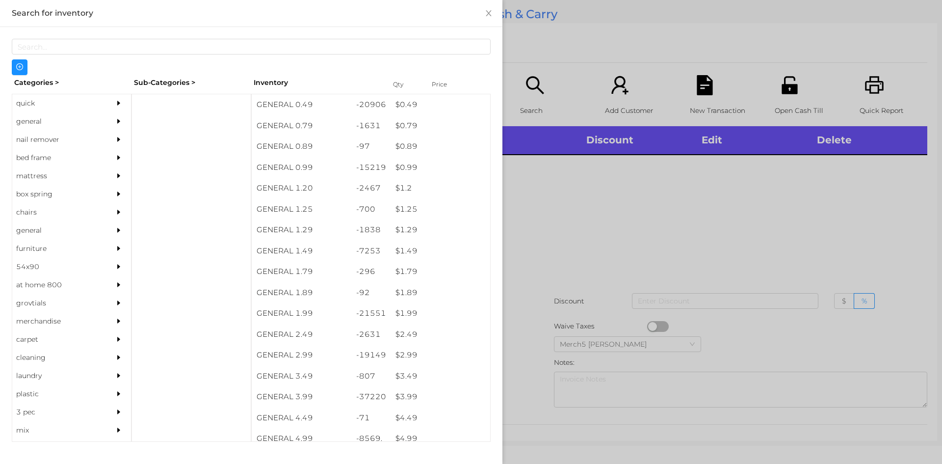
click at [13, 118] on div "general" at bounding box center [56, 121] width 89 height 18
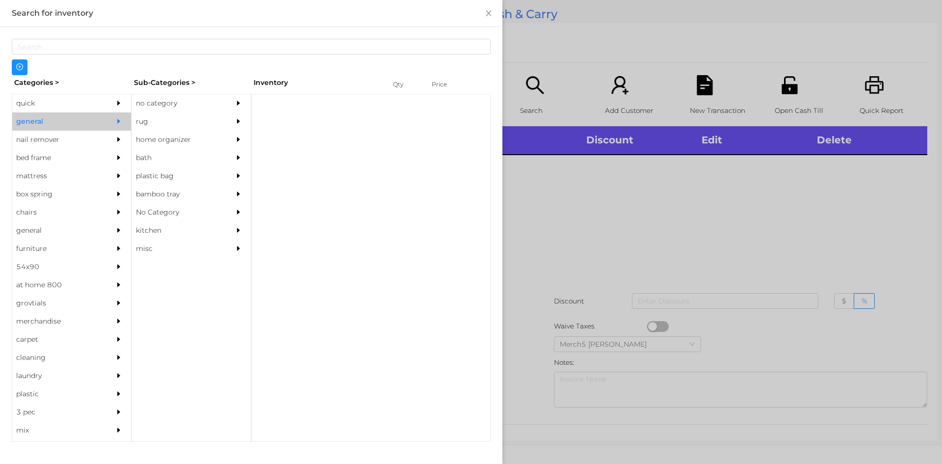
click at [225, 106] on div "no category" at bounding box center [191, 103] width 119 height 18
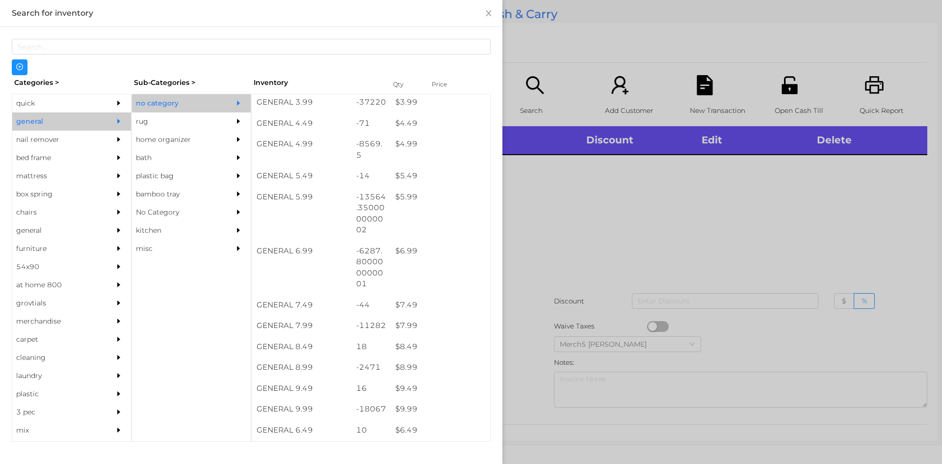
scroll to position [589, 0]
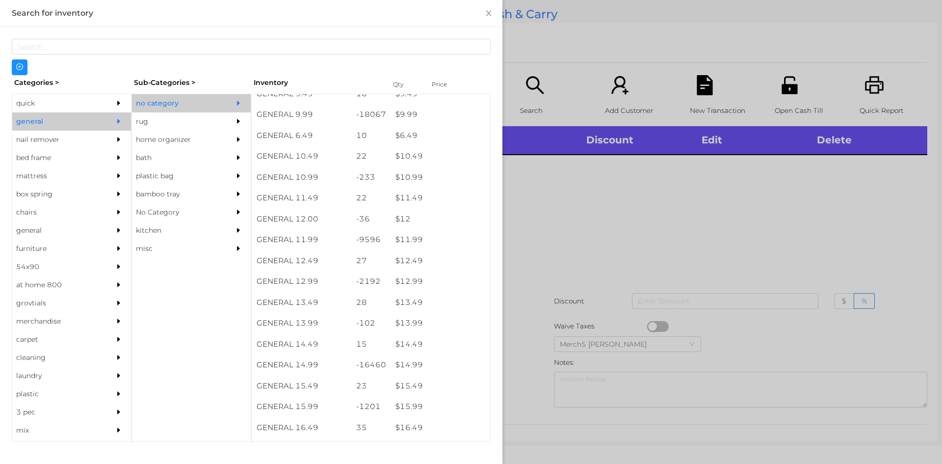
click at [616, 203] on div at bounding box center [471, 232] width 942 height 464
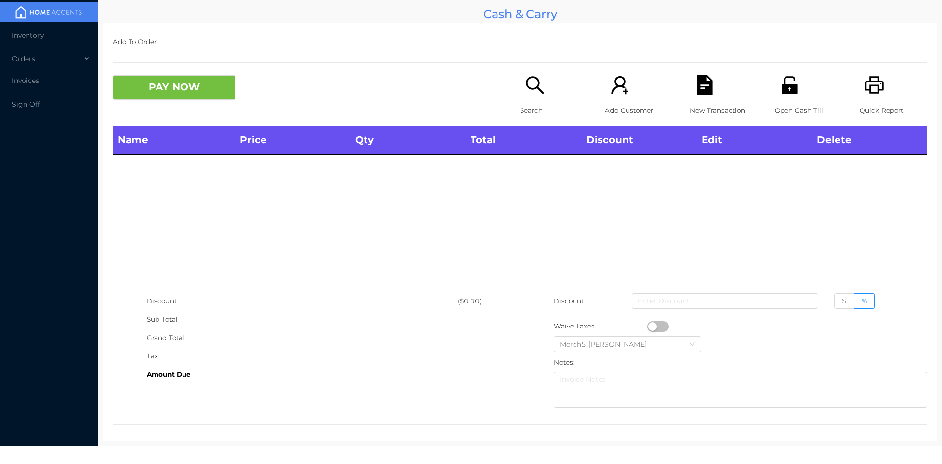
click at [870, 91] on icon "icon: printer" at bounding box center [875, 85] width 20 height 20
click at [869, 92] on icon "icon: printer" at bounding box center [875, 85] width 20 height 20
click at [865, 90] on icon "icon: printer" at bounding box center [874, 85] width 19 height 18
click at [860, 97] on div "Quick Report" at bounding box center [894, 100] width 68 height 51
click at [868, 84] on icon "icon: printer" at bounding box center [875, 85] width 20 height 20
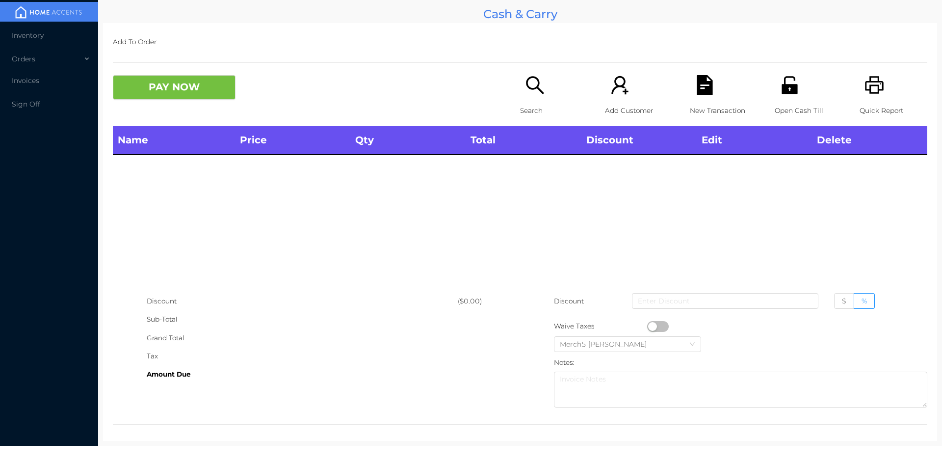
click at [868, 81] on icon "icon: printer" at bounding box center [874, 85] width 19 height 18
click at [871, 89] on icon "icon: printer" at bounding box center [875, 85] width 20 height 20
click at [872, 97] on div "Quick Report" at bounding box center [894, 100] width 68 height 51
click at [873, 100] on div "Quick Report" at bounding box center [894, 100] width 68 height 51
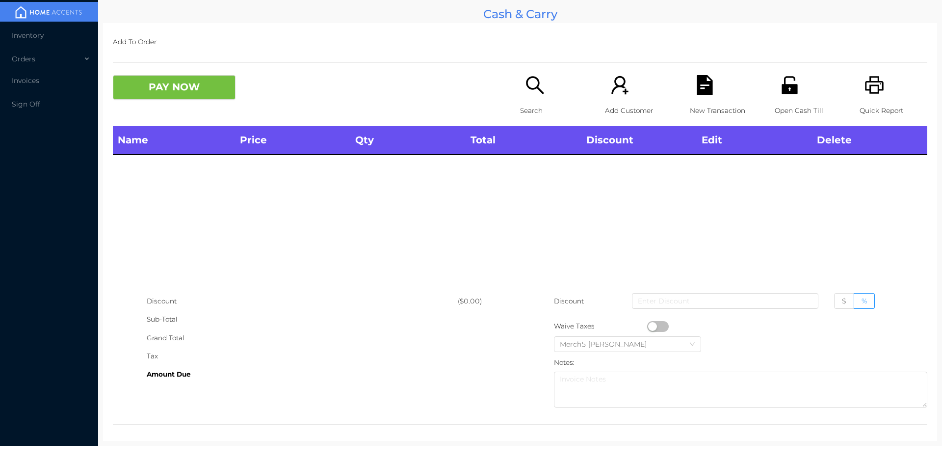
click at [878, 94] on div "Quick Report" at bounding box center [894, 100] width 68 height 51
click at [874, 96] on div "Quick Report" at bounding box center [894, 100] width 68 height 51
click at [876, 90] on icon "icon: printer" at bounding box center [874, 85] width 19 height 18
click at [873, 91] on icon "icon: printer" at bounding box center [874, 85] width 19 height 18
click at [875, 89] on icon "icon: printer" at bounding box center [875, 85] width 20 height 20
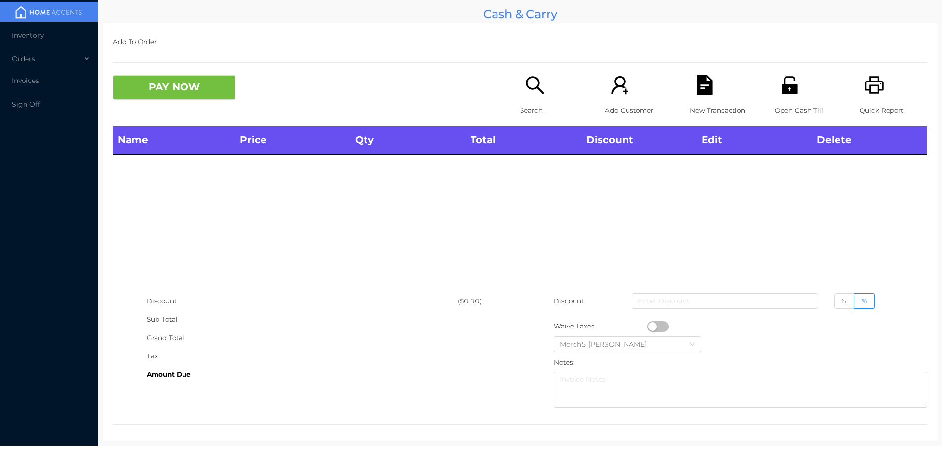
click at [869, 91] on icon "icon: printer" at bounding box center [875, 85] width 20 height 20
click at [868, 94] on icon "icon: printer" at bounding box center [874, 85] width 19 height 18
click at [871, 91] on icon "icon: printer" at bounding box center [875, 85] width 20 height 20
click at [870, 94] on icon "icon: printer" at bounding box center [875, 85] width 20 height 20
click at [872, 99] on div "Quick Report" at bounding box center [894, 100] width 68 height 51
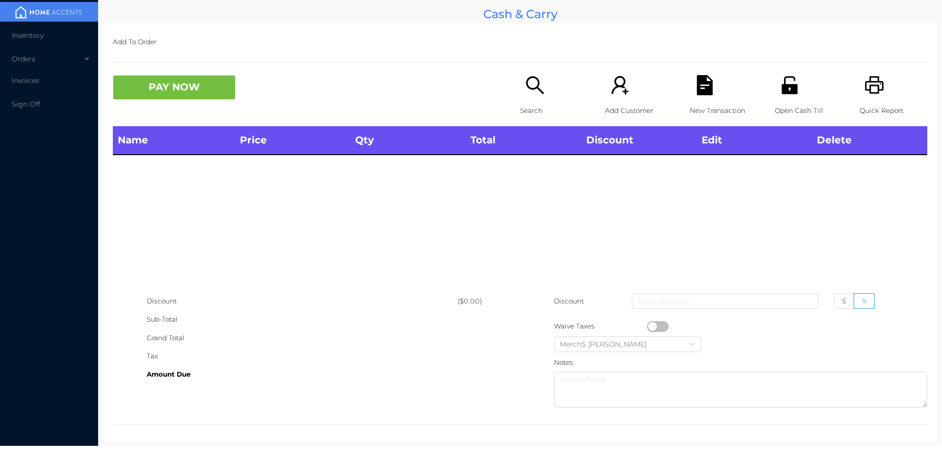
click at [520, 83] on div "Search" at bounding box center [554, 100] width 68 height 51
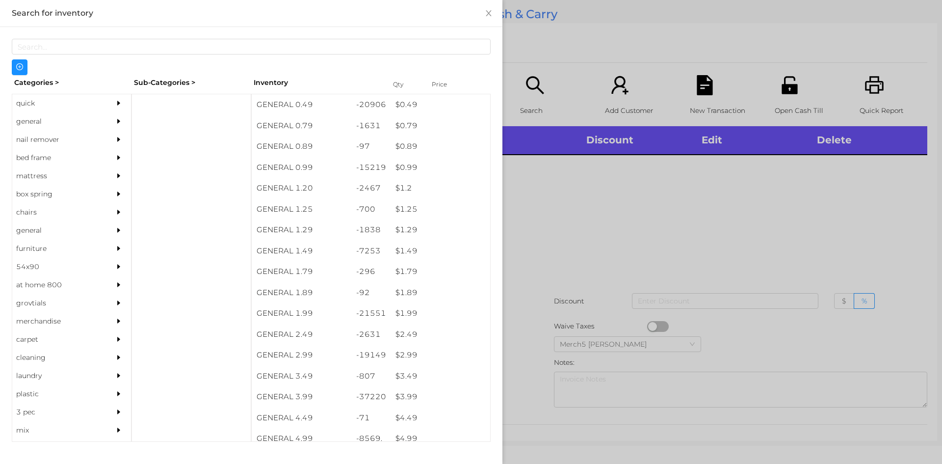
click at [91, 127] on div "general" at bounding box center [56, 121] width 89 height 18
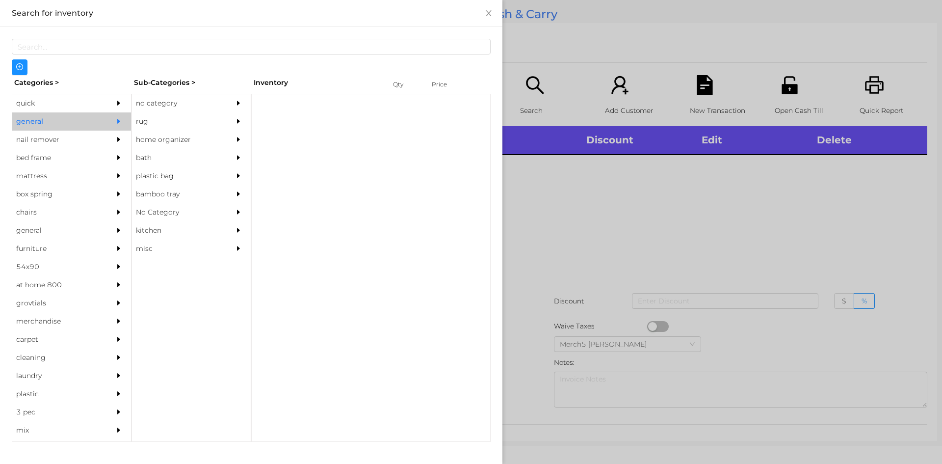
click at [165, 106] on div "no category" at bounding box center [176, 103] width 89 height 18
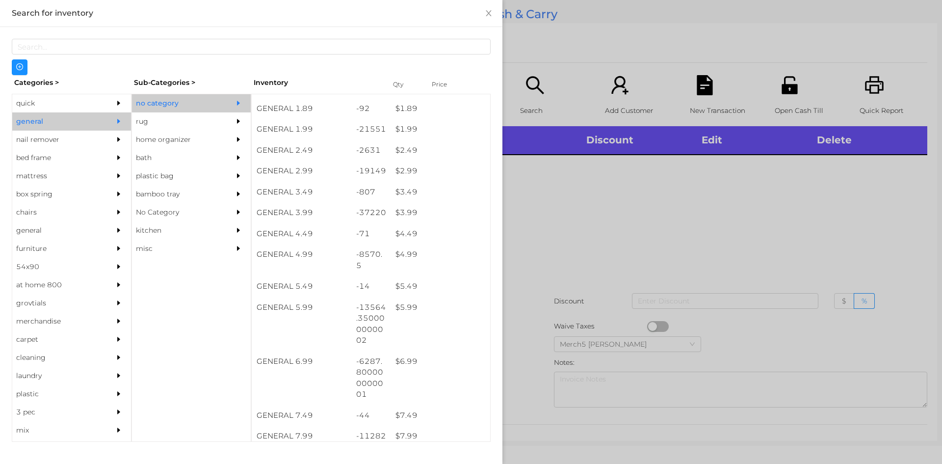
scroll to position [245, 0]
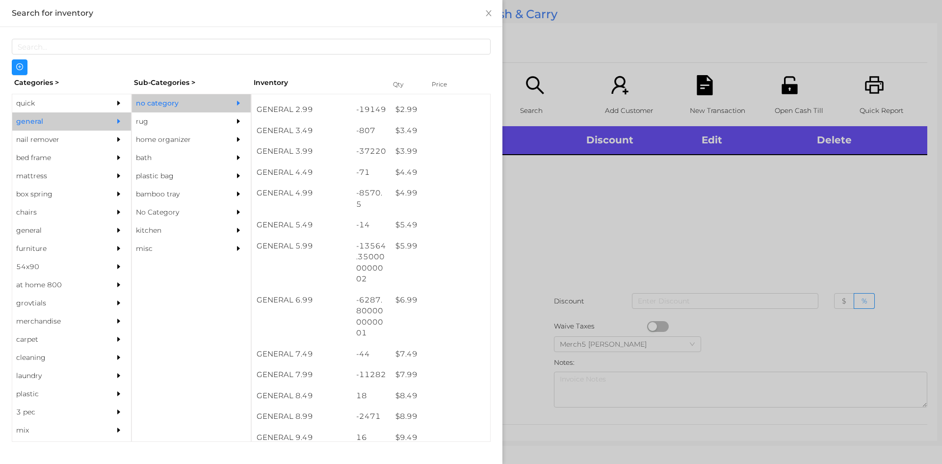
click at [596, 200] on div at bounding box center [471, 232] width 942 height 464
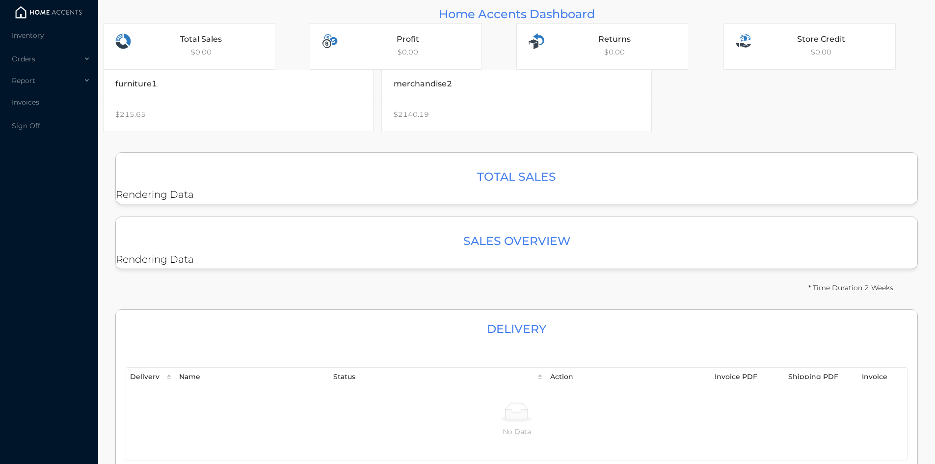
click at [47, 8] on img at bounding box center [49, 12] width 74 height 15
click at [29, 12] on img at bounding box center [49, 12] width 74 height 15
click at [19, 39] on span "Inventory" at bounding box center [28, 35] width 32 height 9
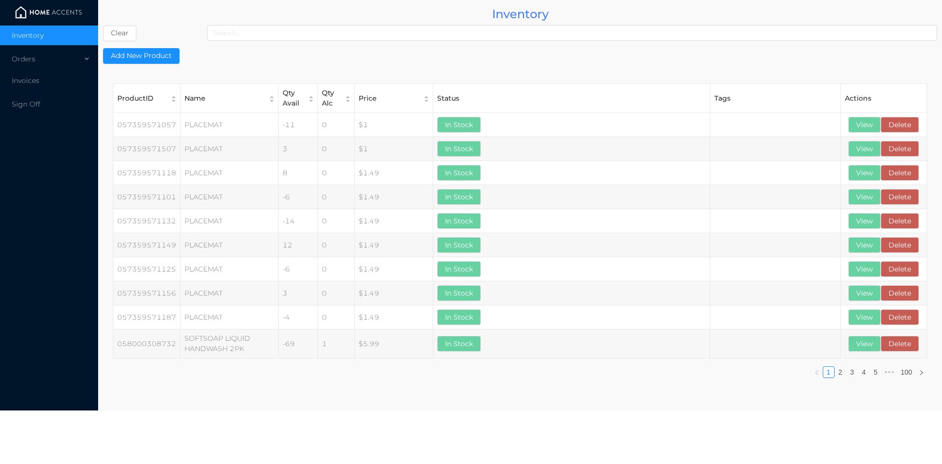
click at [15, 11] on img at bounding box center [49, 12] width 74 height 15
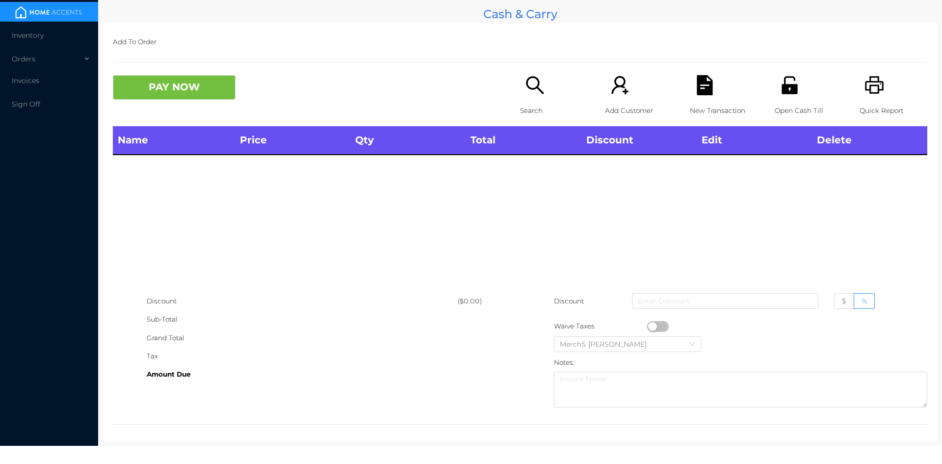
click at [530, 92] on icon "icon: search" at bounding box center [535, 85] width 20 height 20
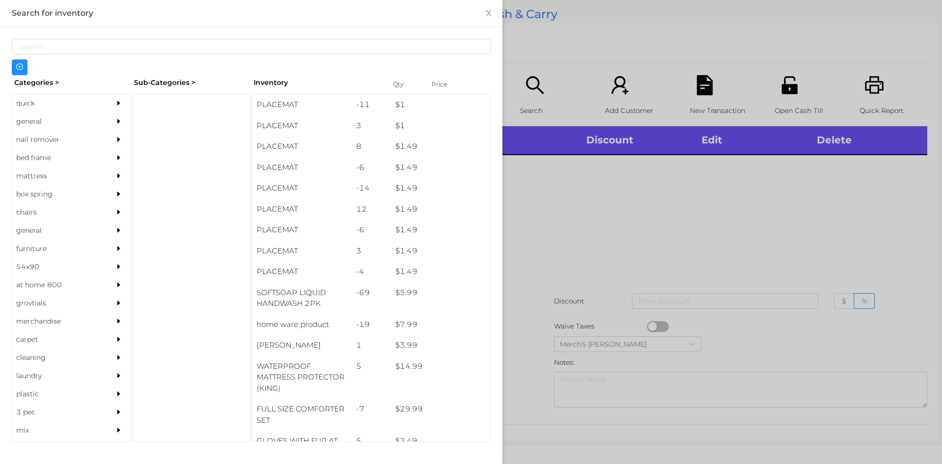
click at [92, 123] on div "general" at bounding box center [56, 121] width 89 height 18
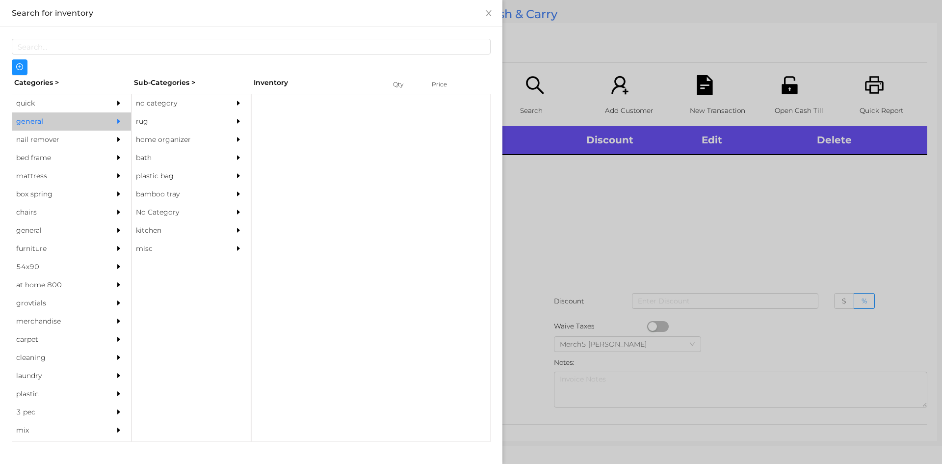
click at [185, 105] on div "no category" at bounding box center [176, 103] width 89 height 18
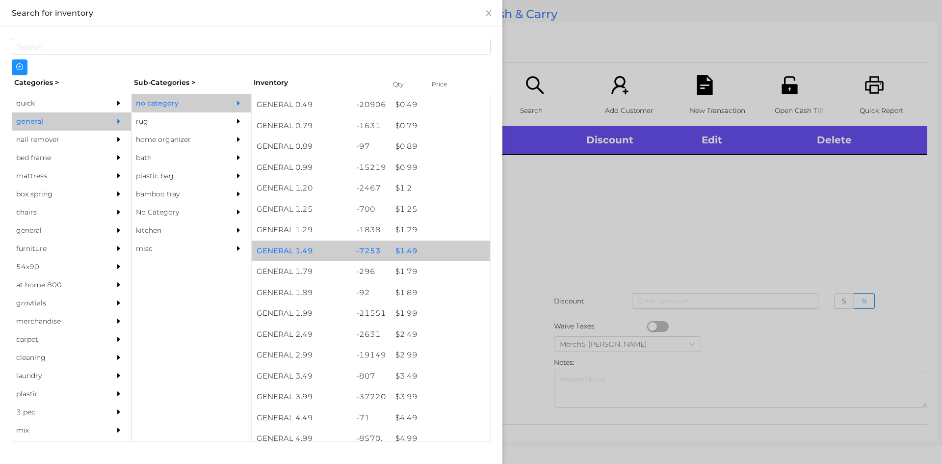
click at [391, 250] on div "$ 1.49" at bounding box center [441, 250] width 100 height 21
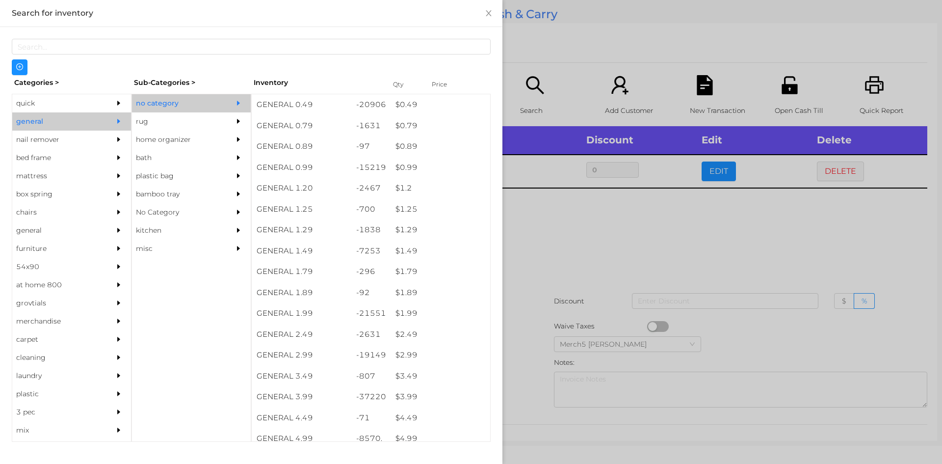
click at [560, 221] on div at bounding box center [471, 232] width 942 height 464
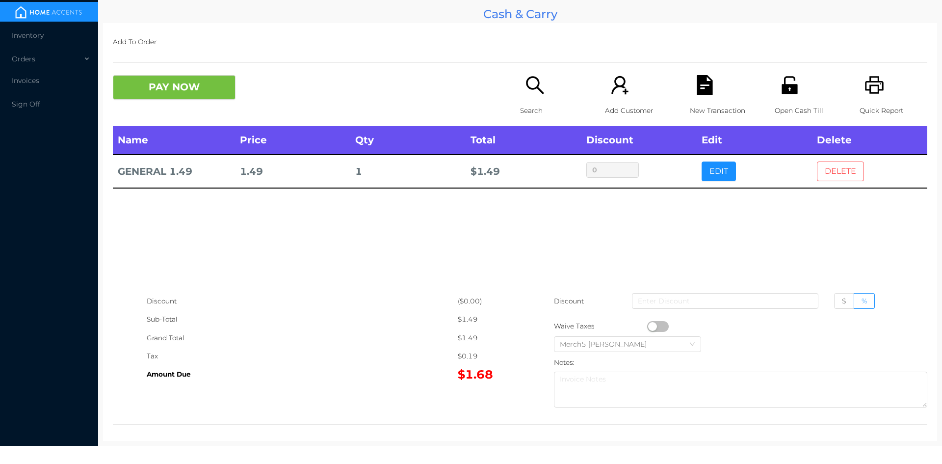
click at [817, 172] on button "DELETE" at bounding box center [840, 171] width 47 height 20
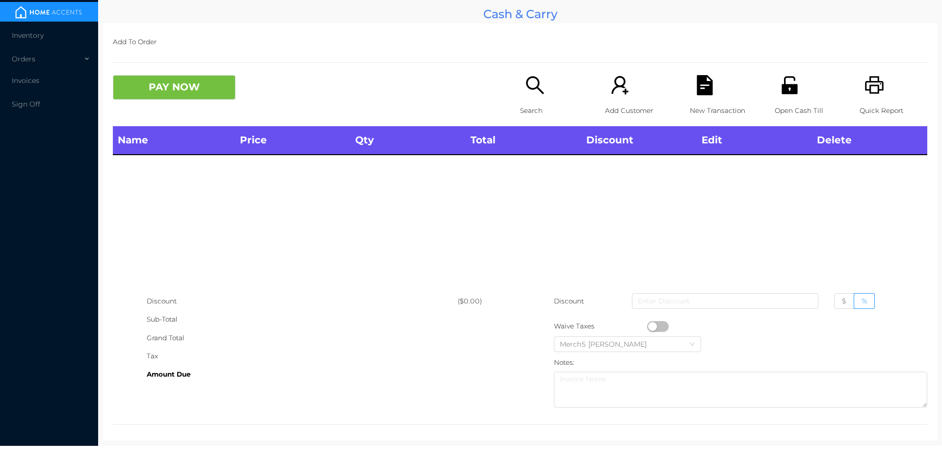
click at [875, 82] on icon "icon: printer" at bounding box center [874, 85] width 19 height 18
click at [526, 88] on icon "icon: search" at bounding box center [535, 85] width 18 height 18
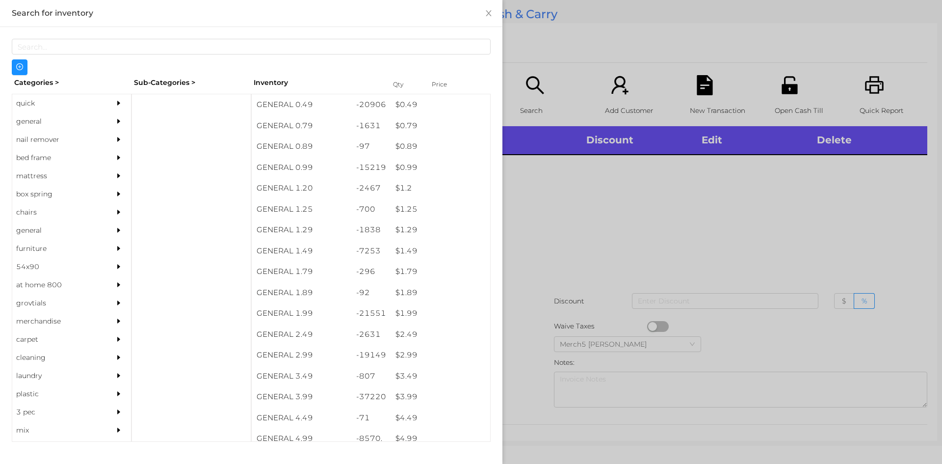
click at [115, 122] on icon "icon: caret-right" at bounding box center [118, 121] width 7 height 7
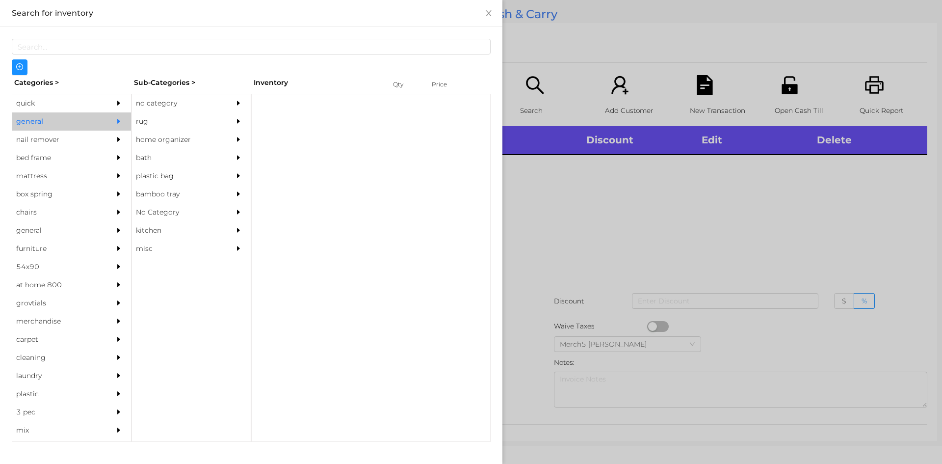
click at [172, 103] on div "no category" at bounding box center [176, 103] width 89 height 18
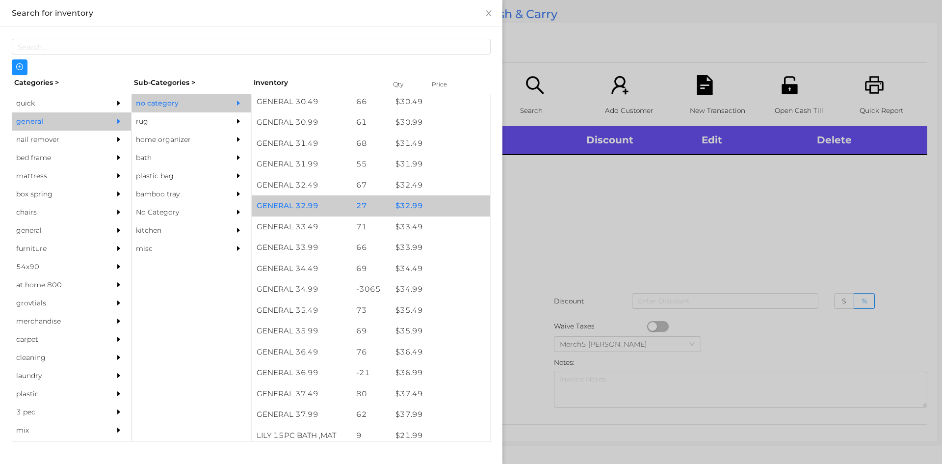
scroll to position [1524, 0]
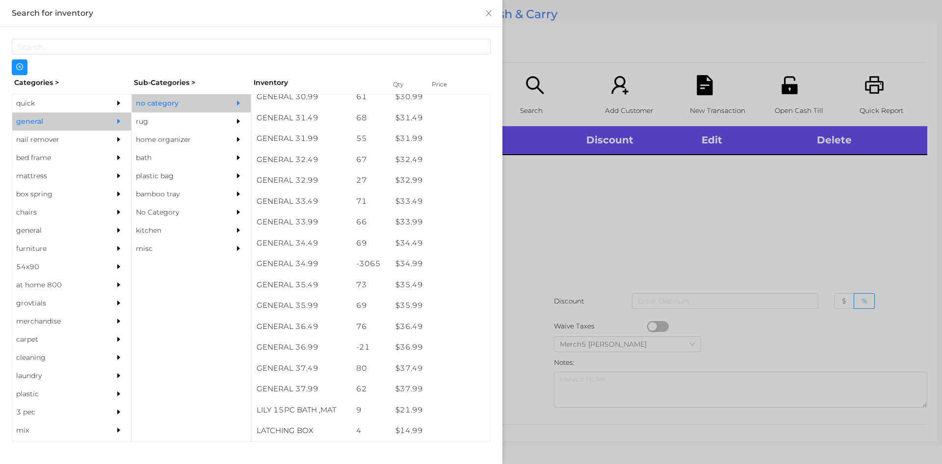
click at [604, 234] on div at bounding box center [471, 232] width 942 height 464
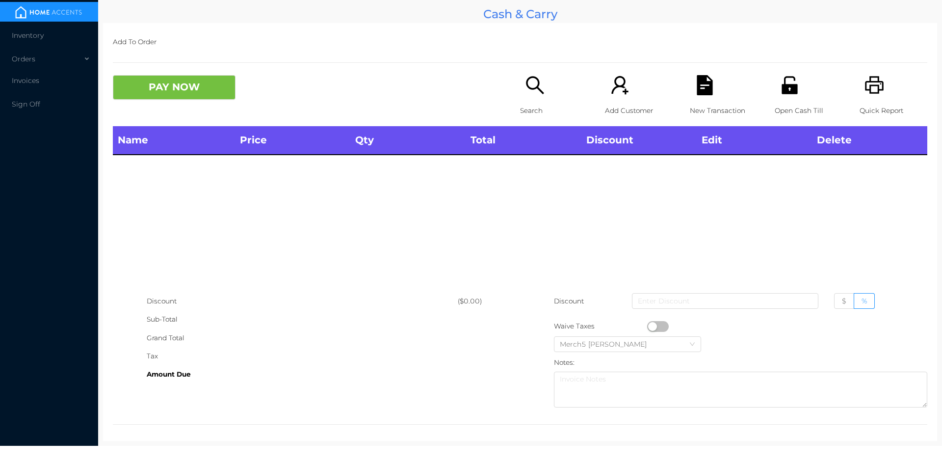
click at [545, 89] on div "Search" at bounding box center [554, 100] width 68 height 51
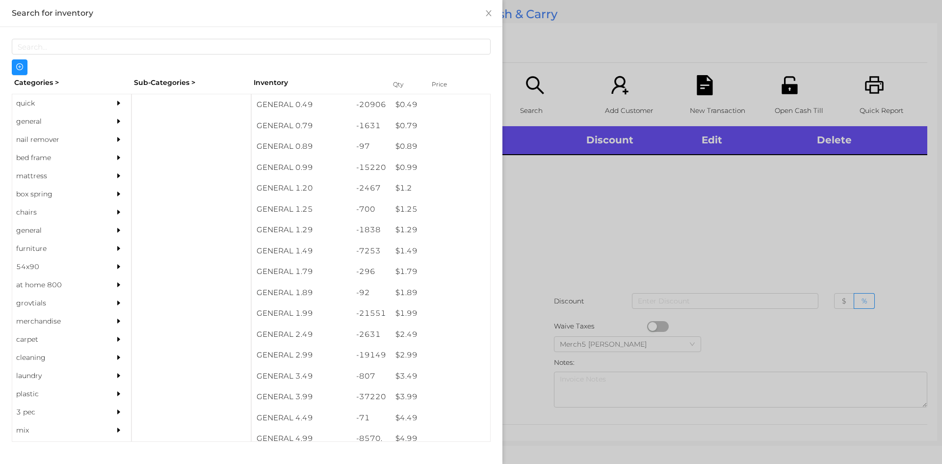
click at [101, 121] on div "general" at bounding box center [71, 121] width 119 height 18
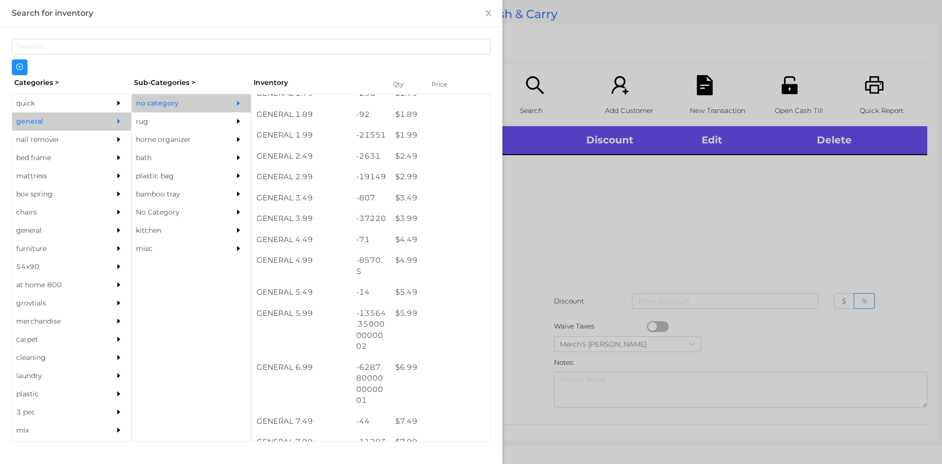
scroll to position [178, 0]
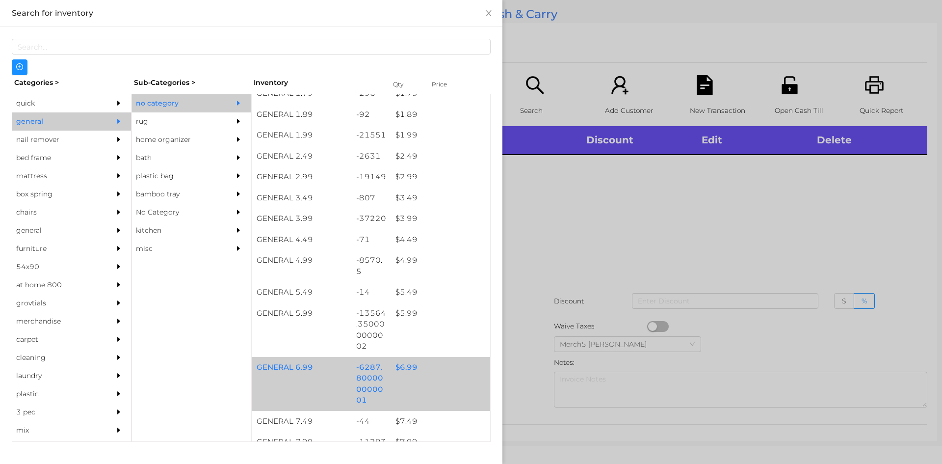
click at [445, 361] on div "$ 6.99" at bounding box center [441, 367] width 100 height 21
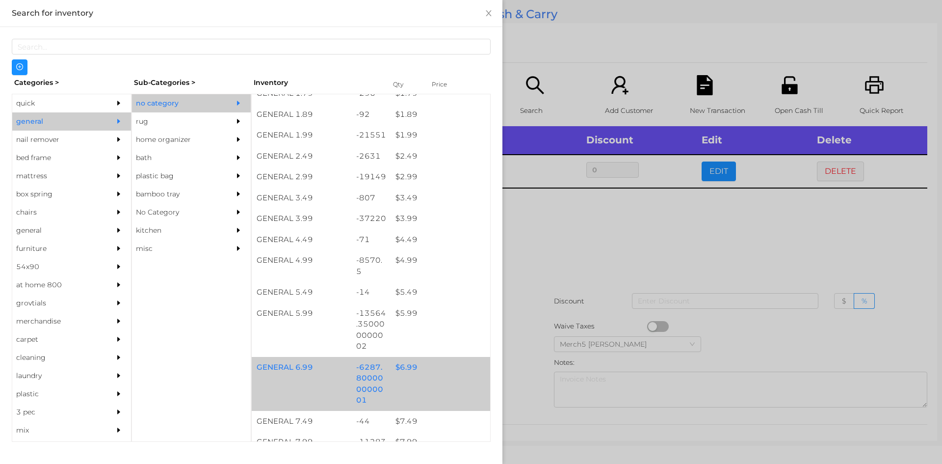
click at [593, 239] on div at bounding box center [471, 232] width 942 height 464
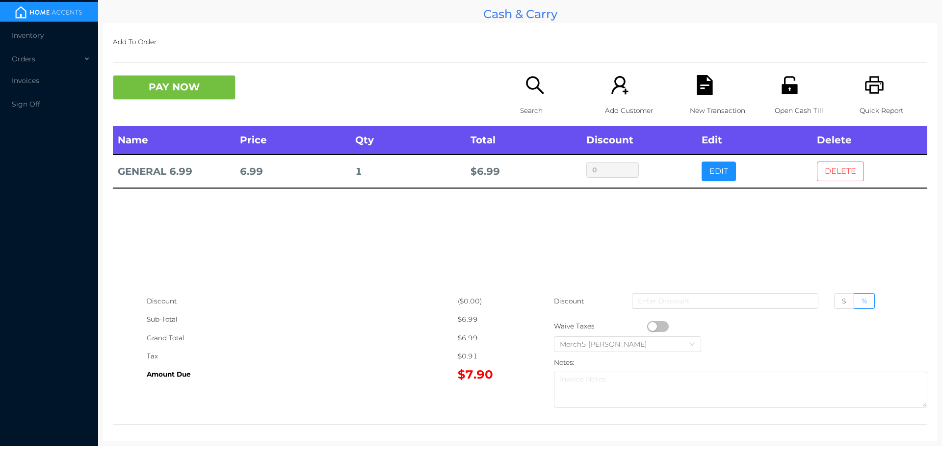
click at [825, 176] on button "DELETE" at bounding box center [840, 171] width 47 height 20
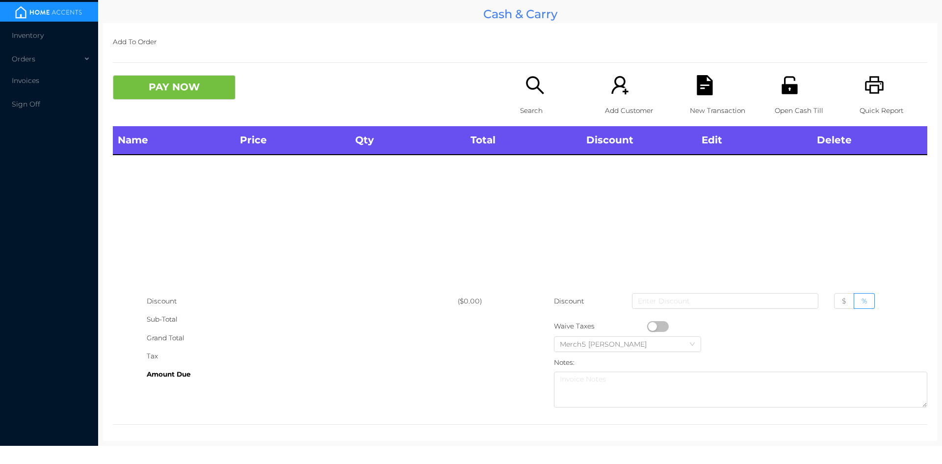
click at [537, 95] on icon "icon: search" at bounding box center [535, 85] width 20 height 20
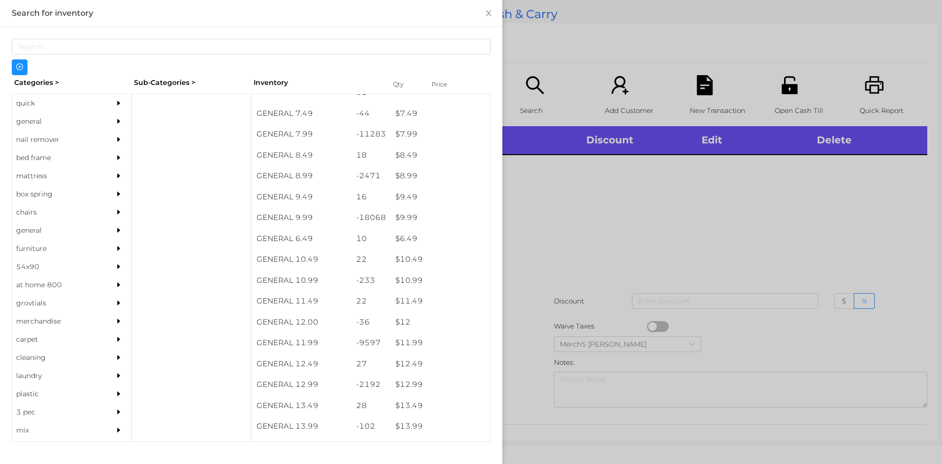
scroll to position [486, 0]
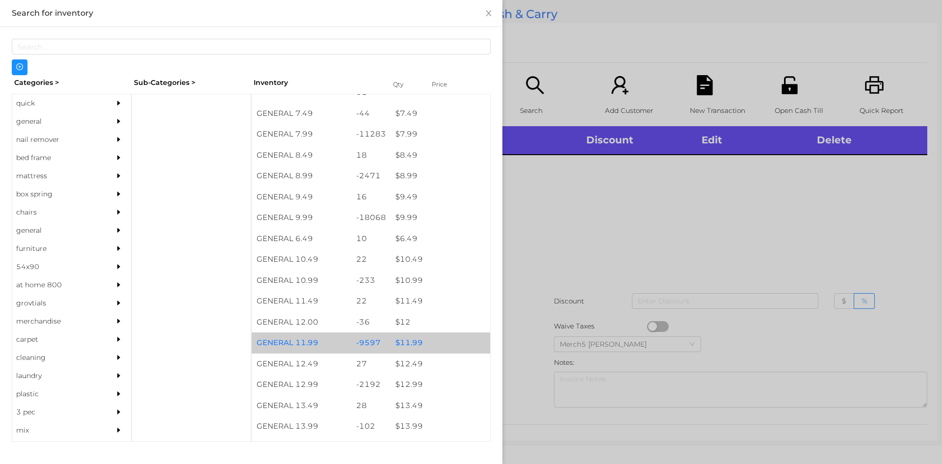
click at [425, 335] on div "$ 11.99" at bounding box center [441, 342] width 100 height 21
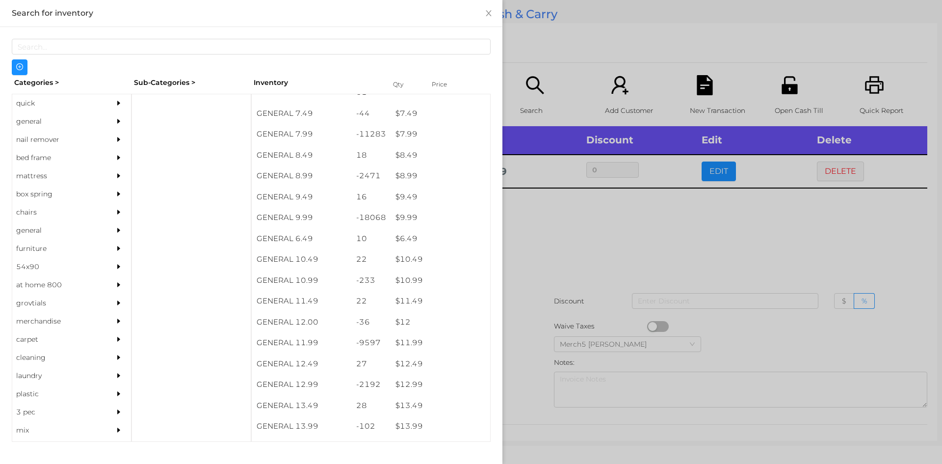
click at [575, 245] on div at bounding box center [471, 232] width 942 height 464
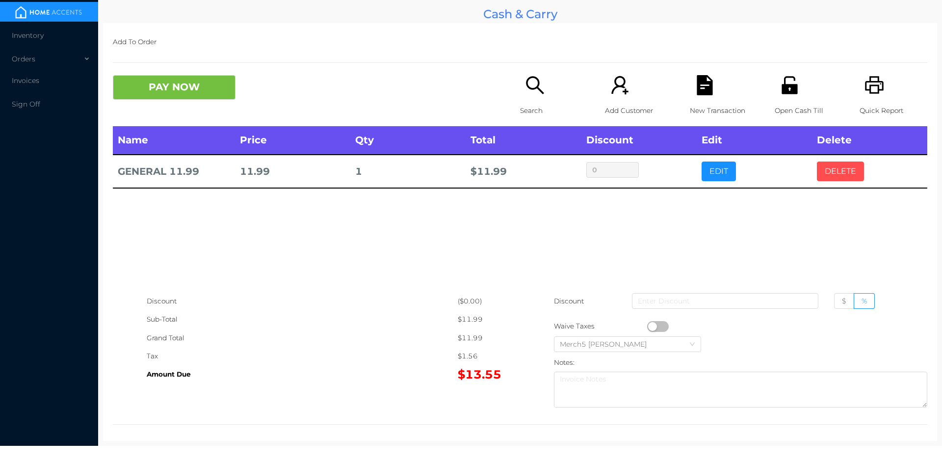
click at [844, 172] on button "DELETE" at bounding box center [840, 171] width 47 height 20
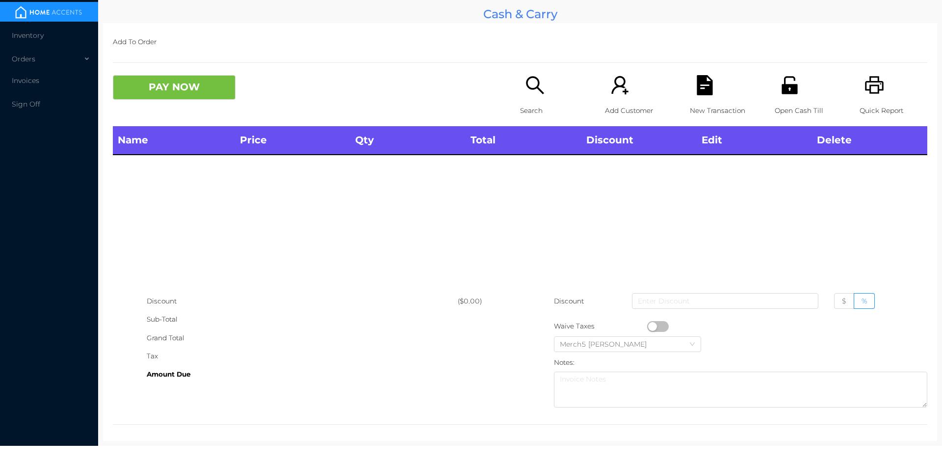
click at [533, 81] on icon "icon: search" at bounding box center [535, 85] width 20 height 20
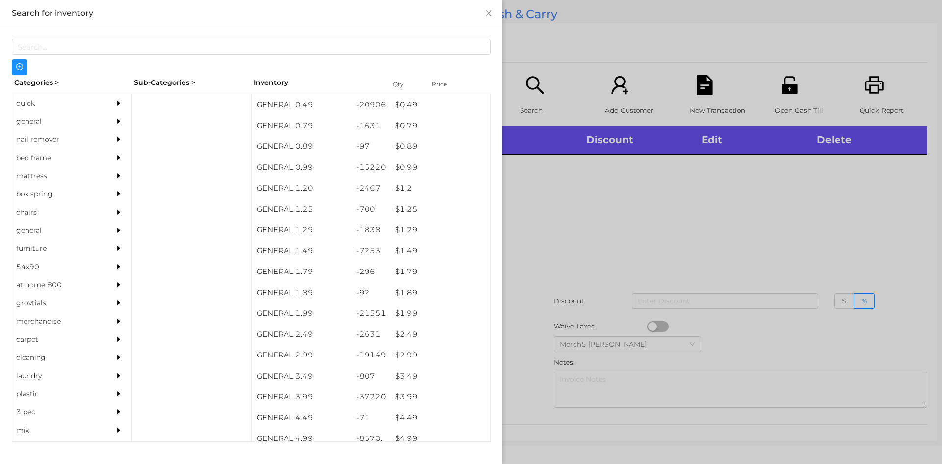
click at [100, 122] on div "general" at bounding box center [71, 121] width 119 height 18
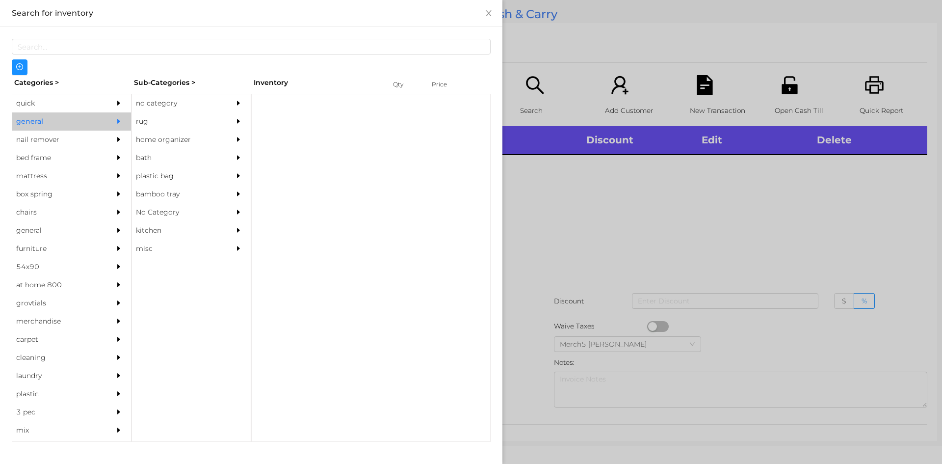
click at [228, 109] on div "no category" at bounding box center [191, 103] width 119 height 18
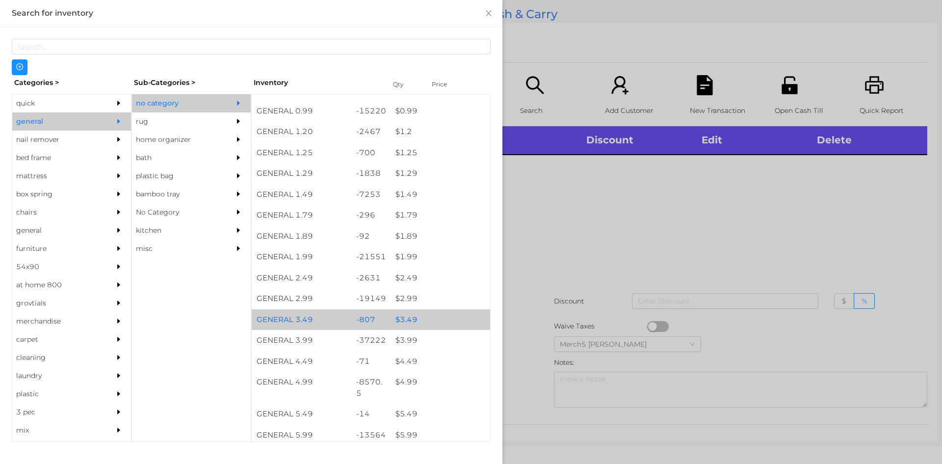
scroll to position [147, 0]
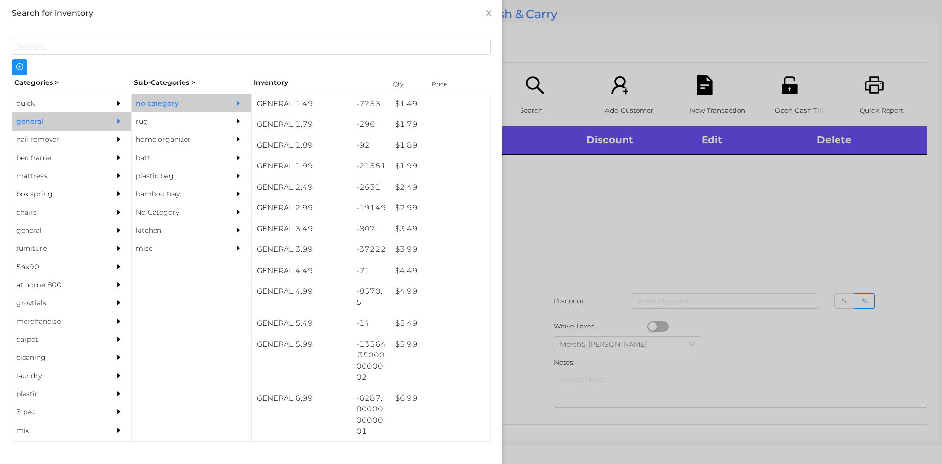
click at [726, 198] on div at bounding box center [471, 232] width 942 height 464
